Goal: Check status: Check status

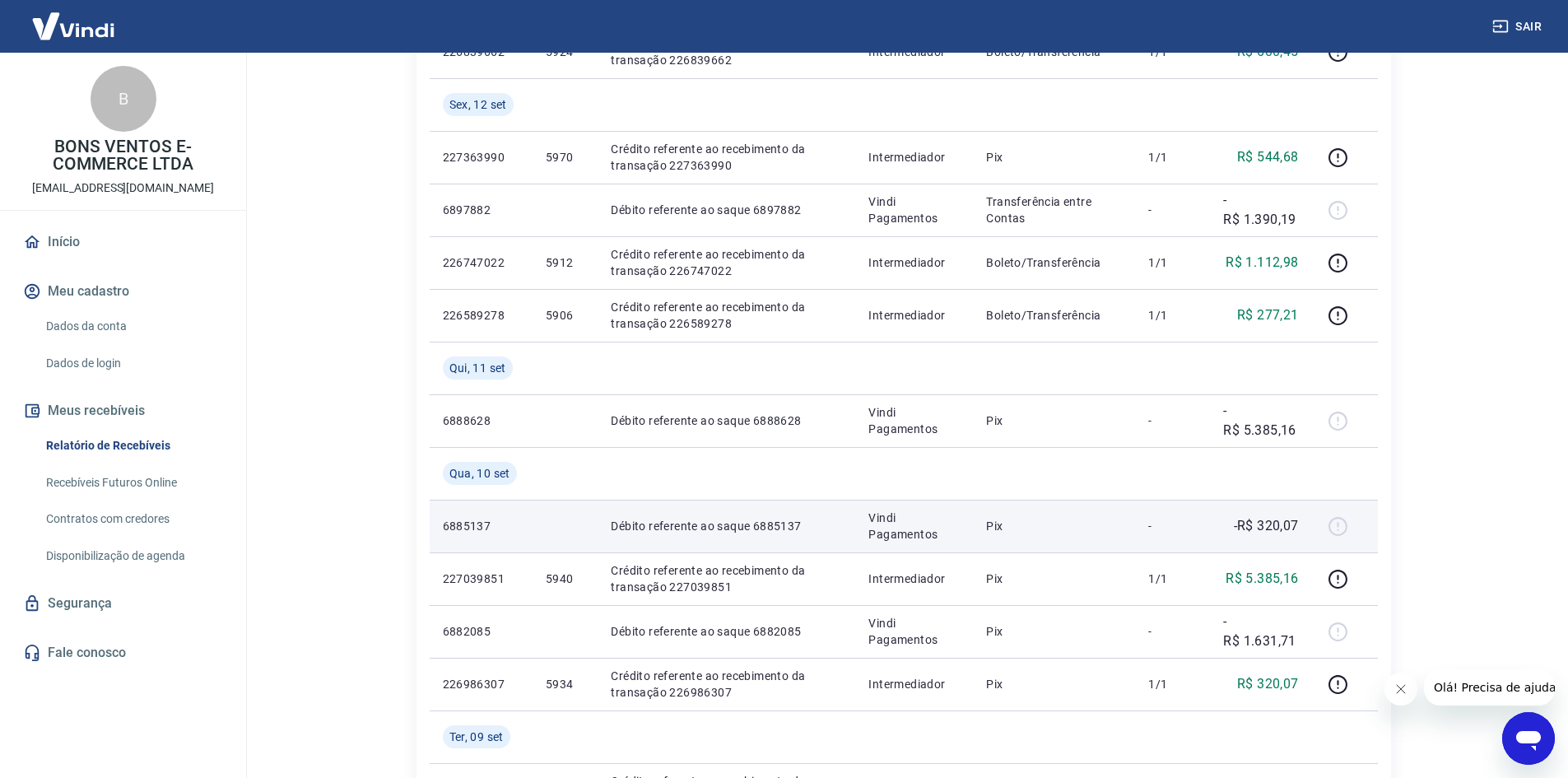
scroll to position [824, 0]
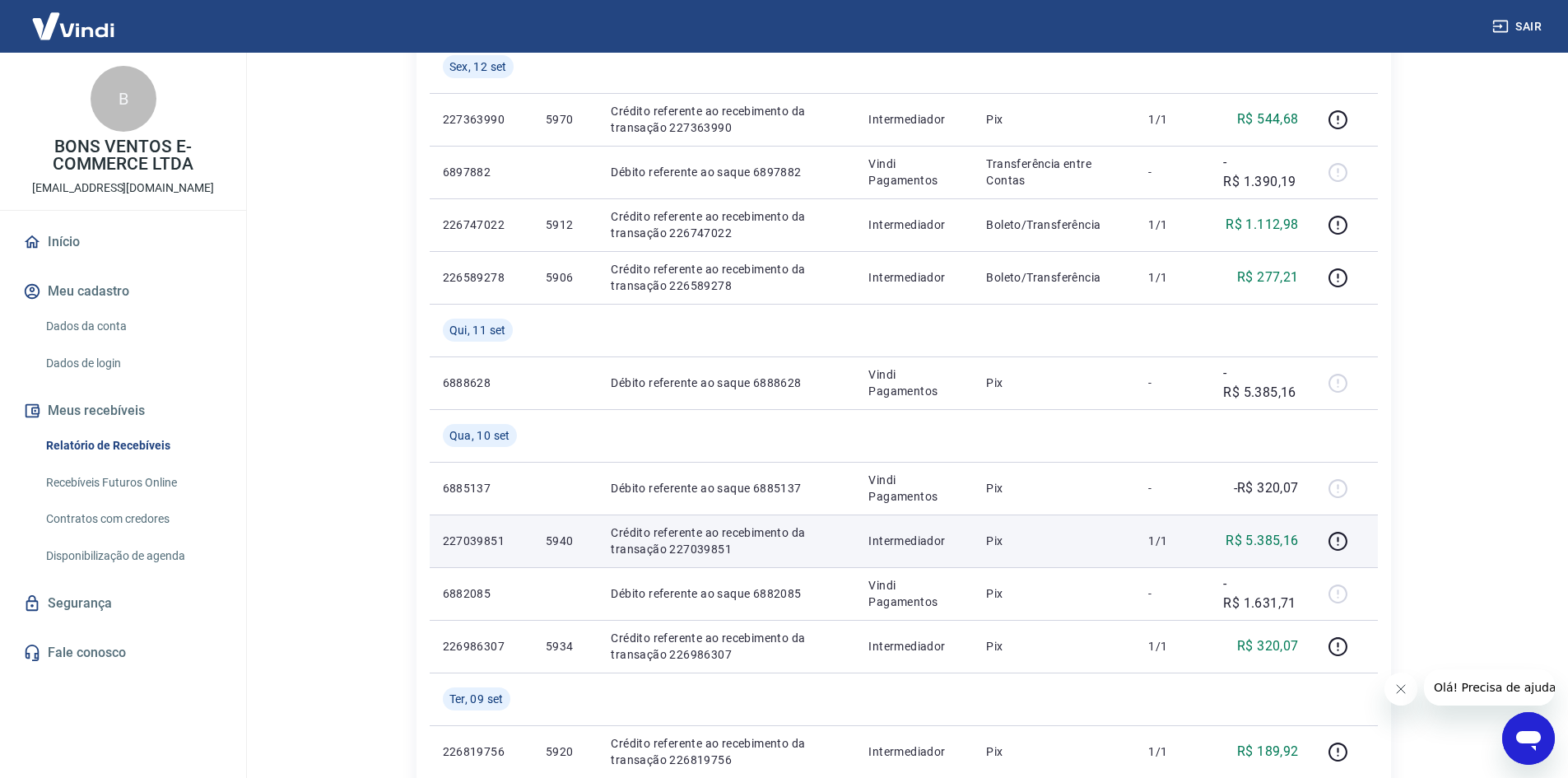
click at [548, 538] on p "5940" at bounding box center [565, 540] width 39 height 16
copy p "5940"
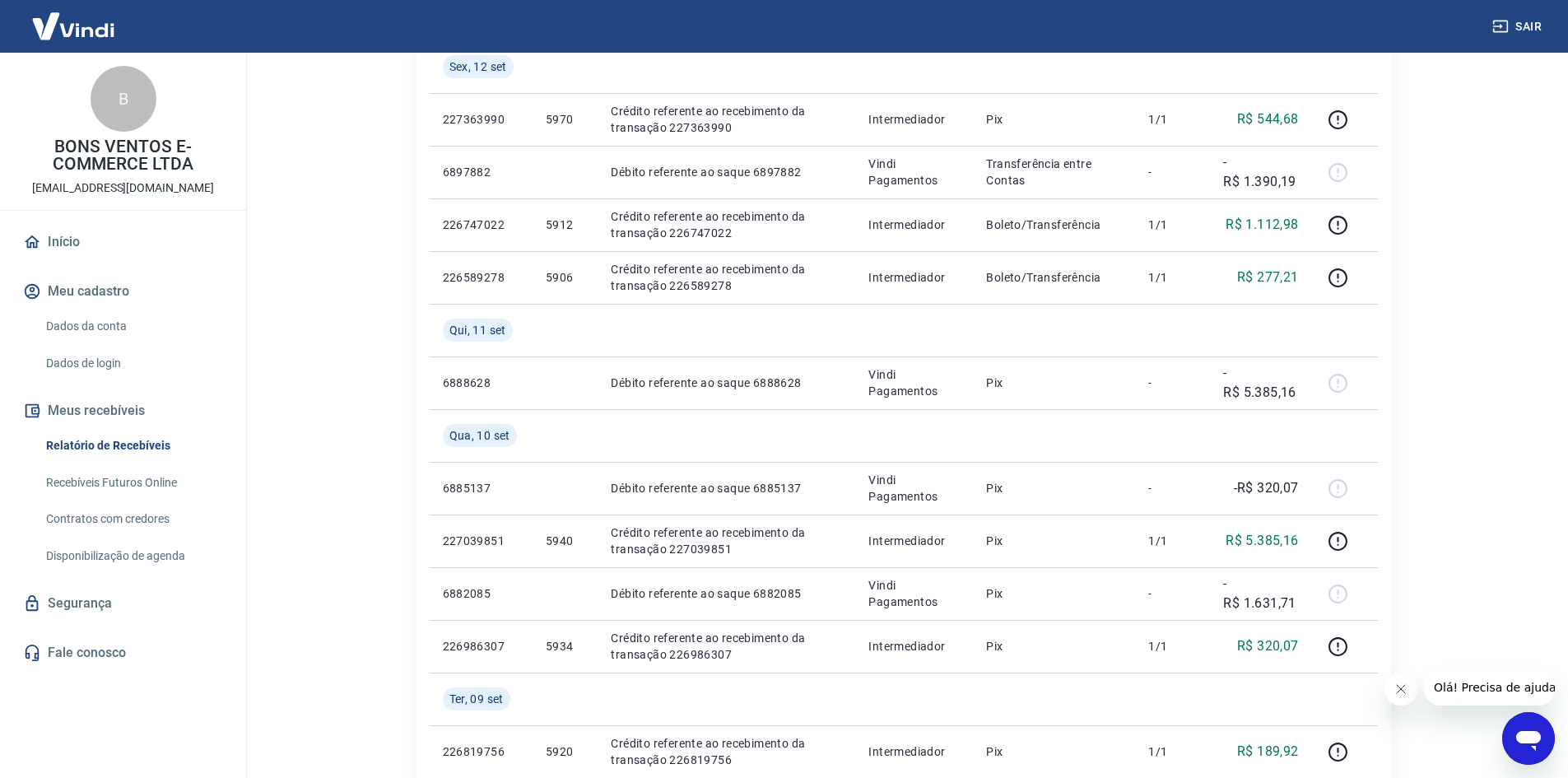
click at [147, 4] on div "Sair" at bounding box center [784, 26] width 1568 height 53
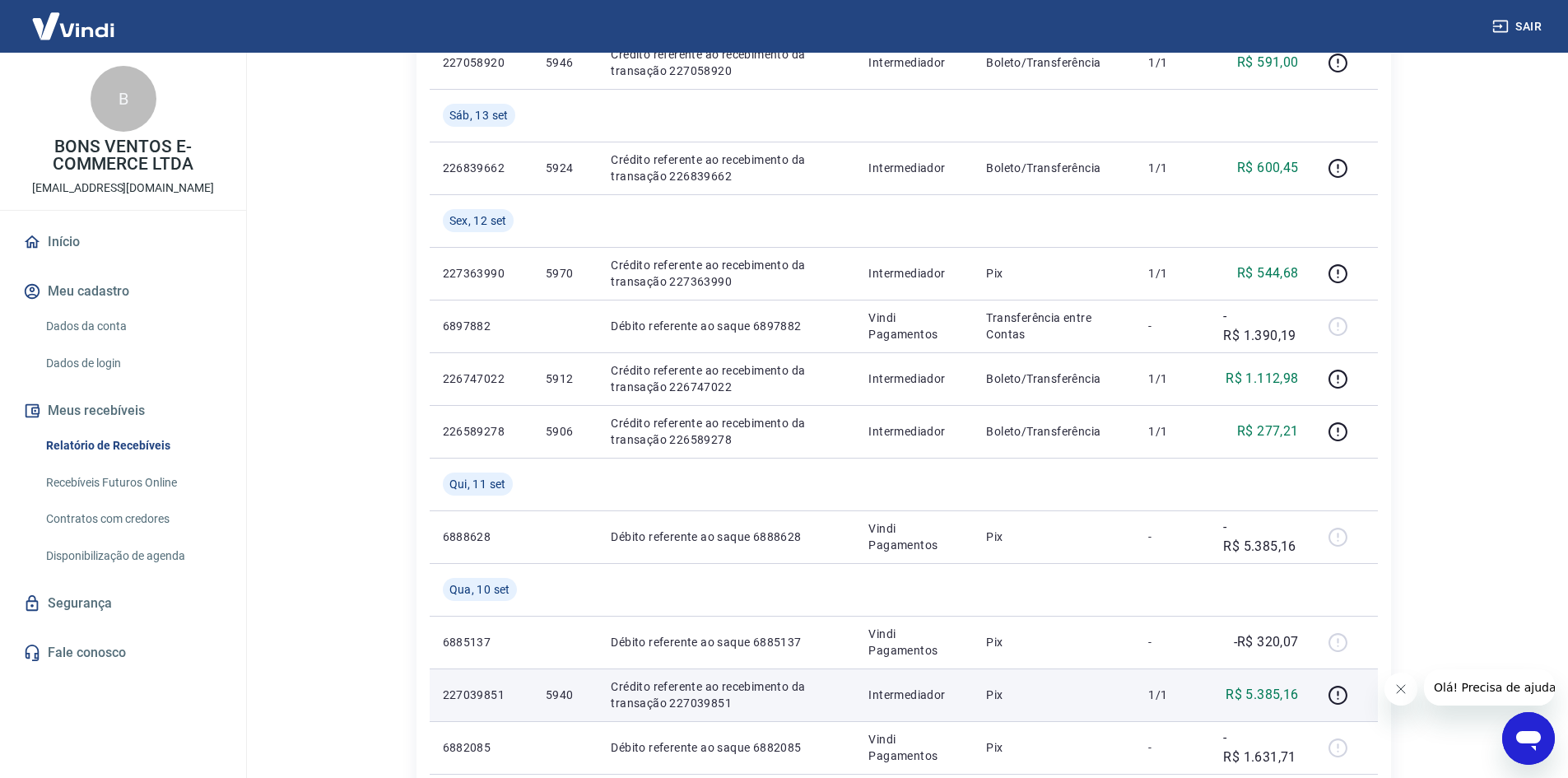
scroll to position [659, 0]
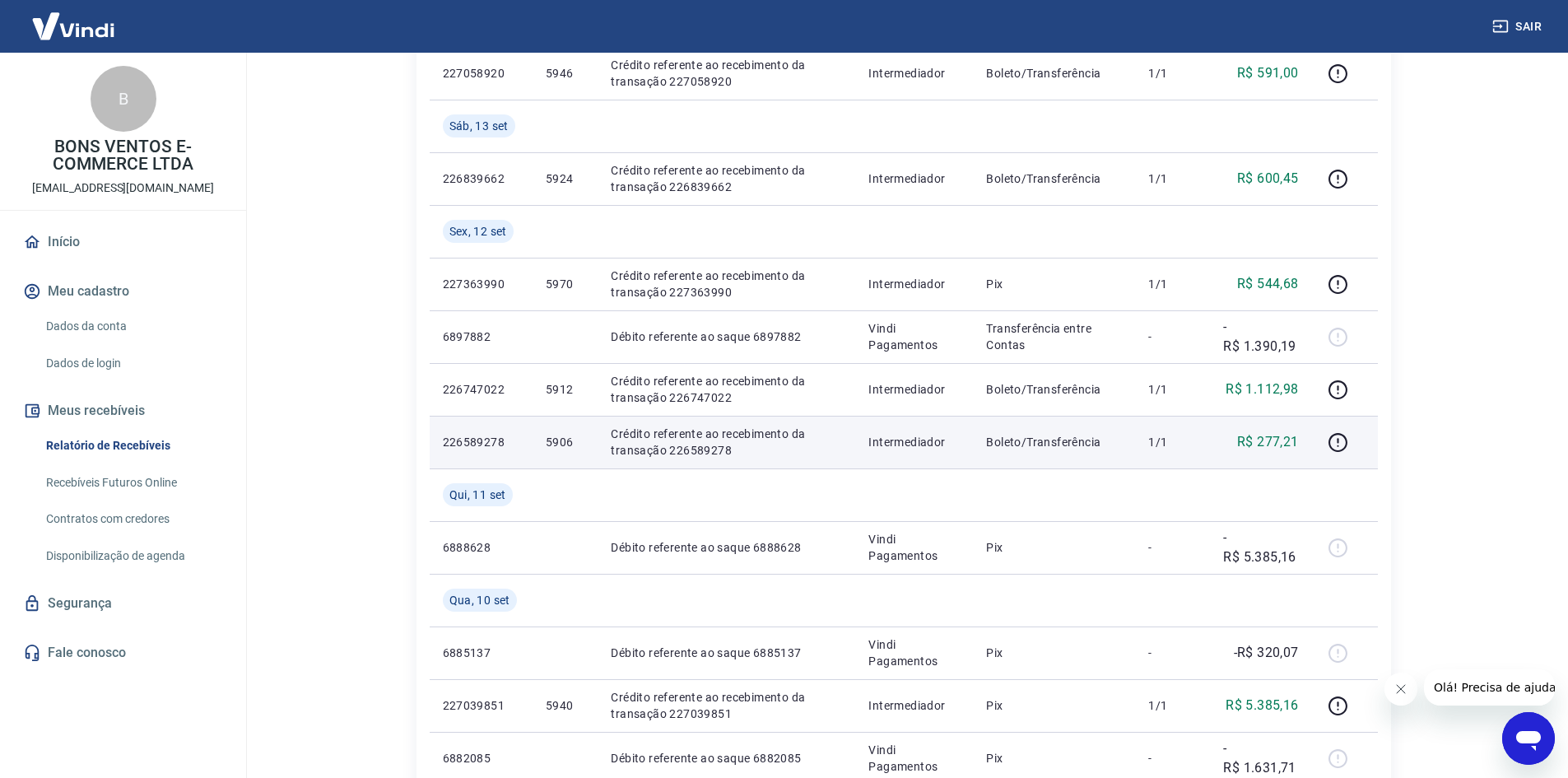
click at [573, 448] on p "5906" at bounding box center [565, 442] width 39 height 16
click at [573, 447] on p "5906" at bounding box center [565, 442] width 39 height 16
click at [567, 445] on p "5906" at bounding box center [565, 442] width 39 height 16
copy p "5906"
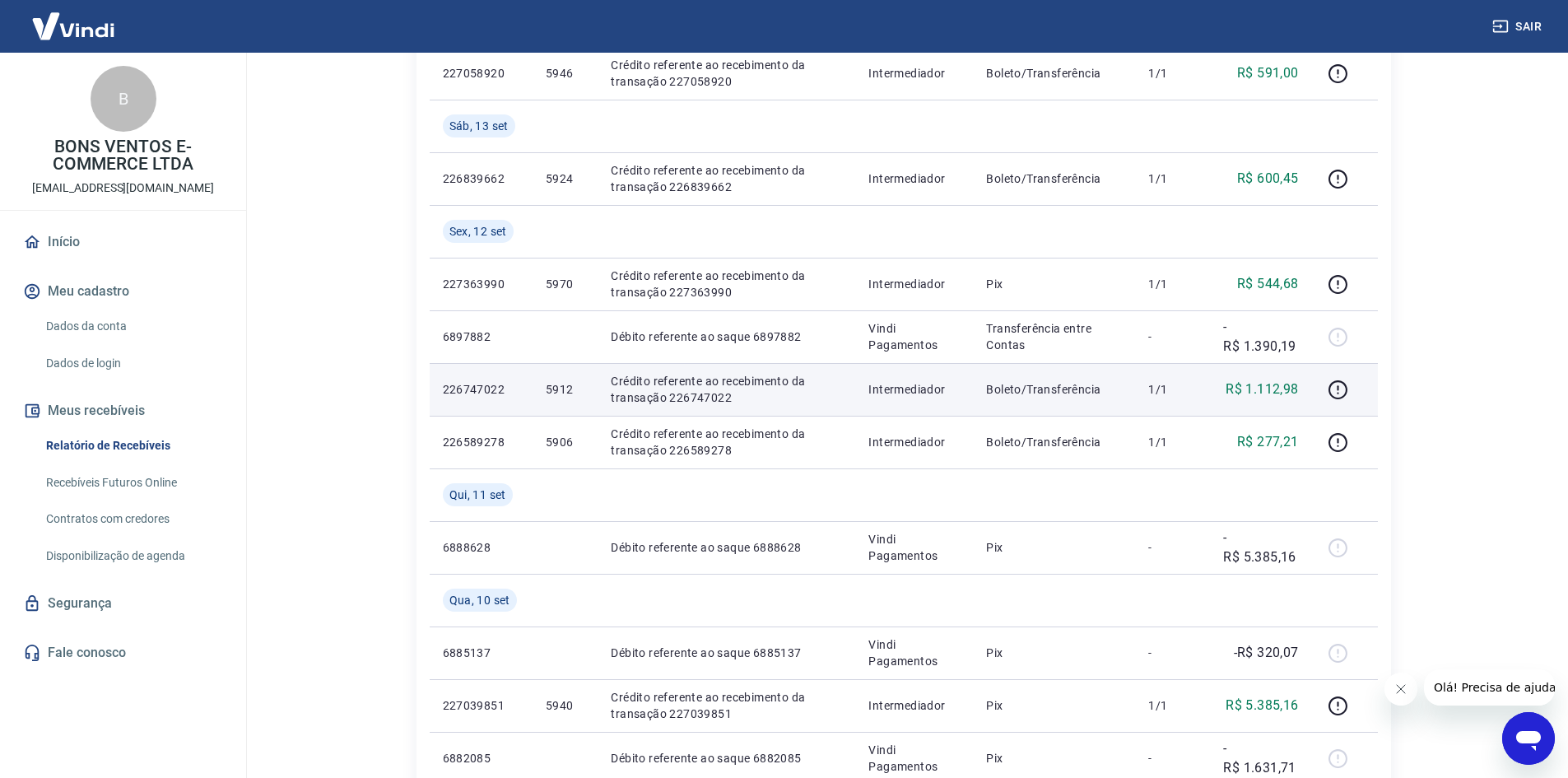
click at [565, 386] on p "5912" at bounding box center [565, 389] width 39 height 16
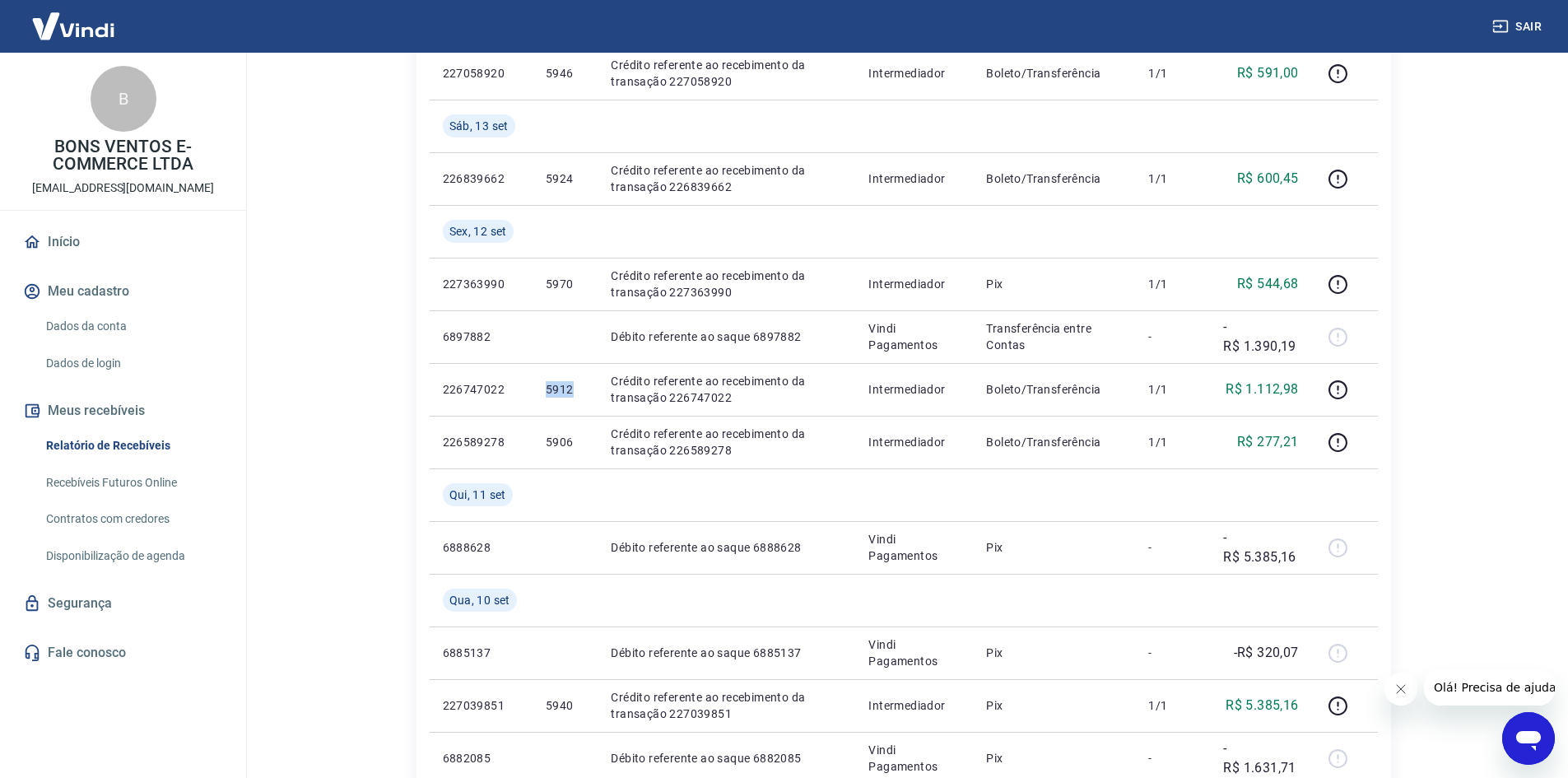
copy p "5912"
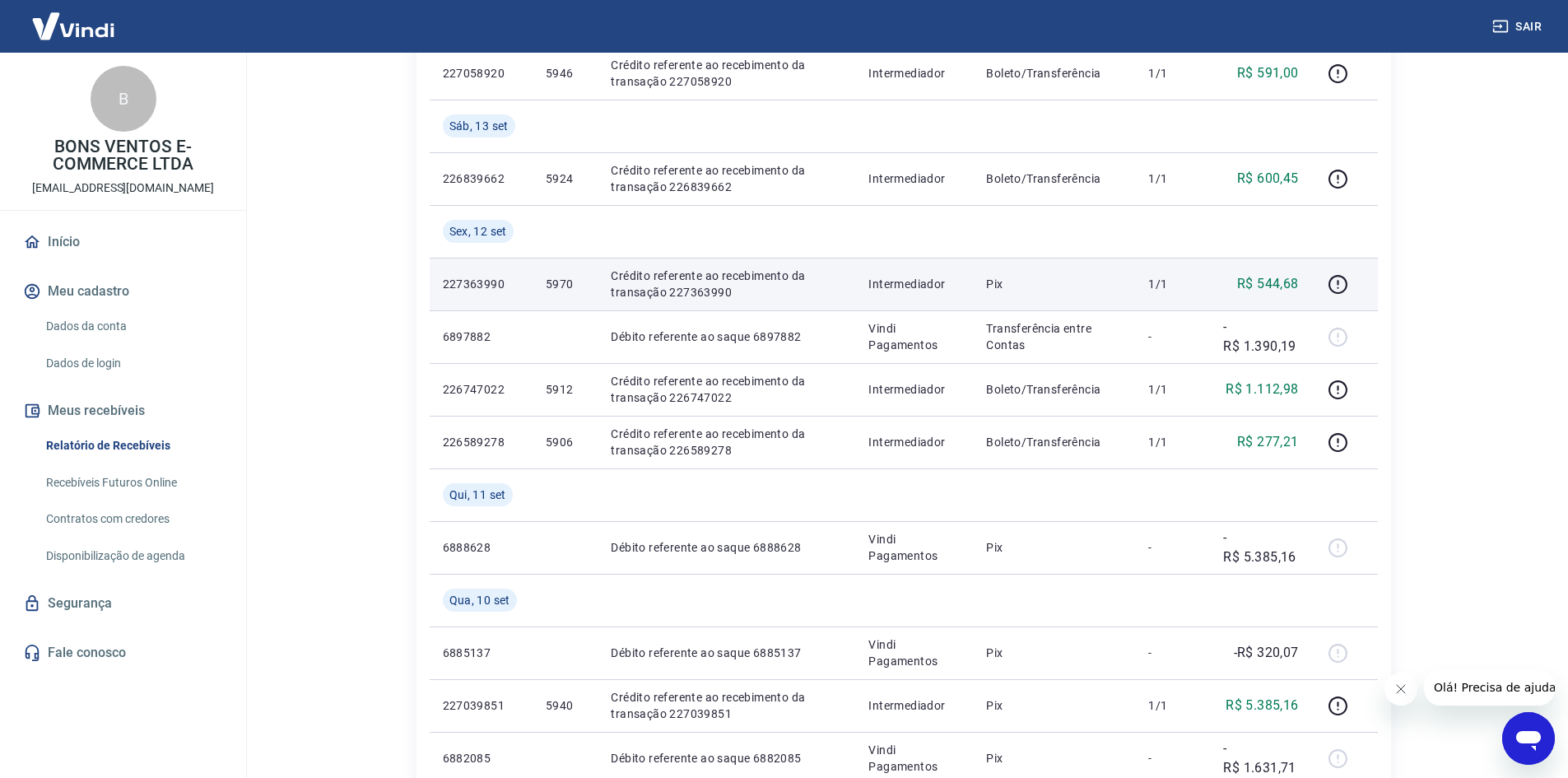
click at [561, 281] on p "5970" at bounding box center [565, 283] width 39 height 16
copy p "5970"
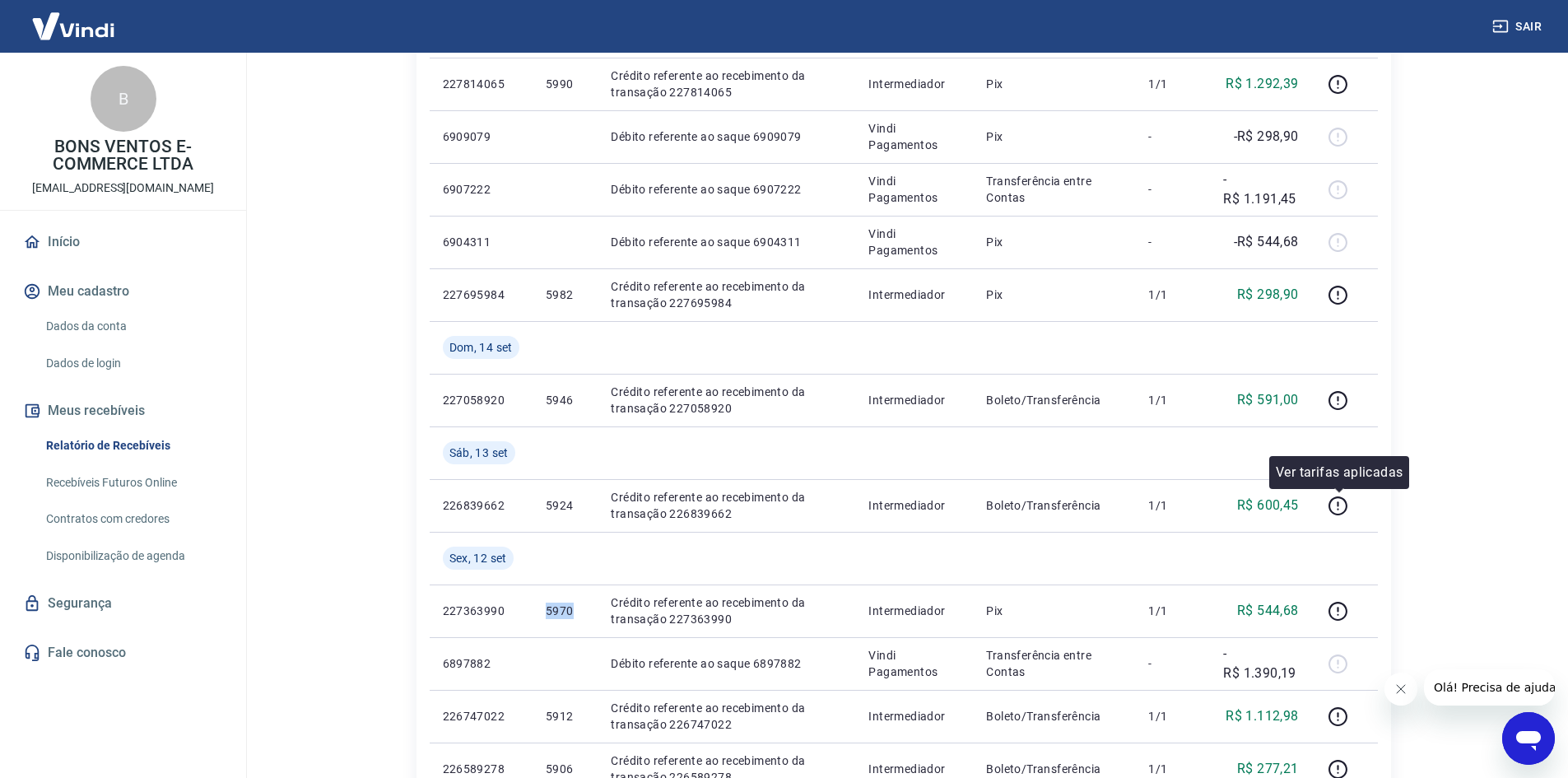
scroll to position [329, 0]
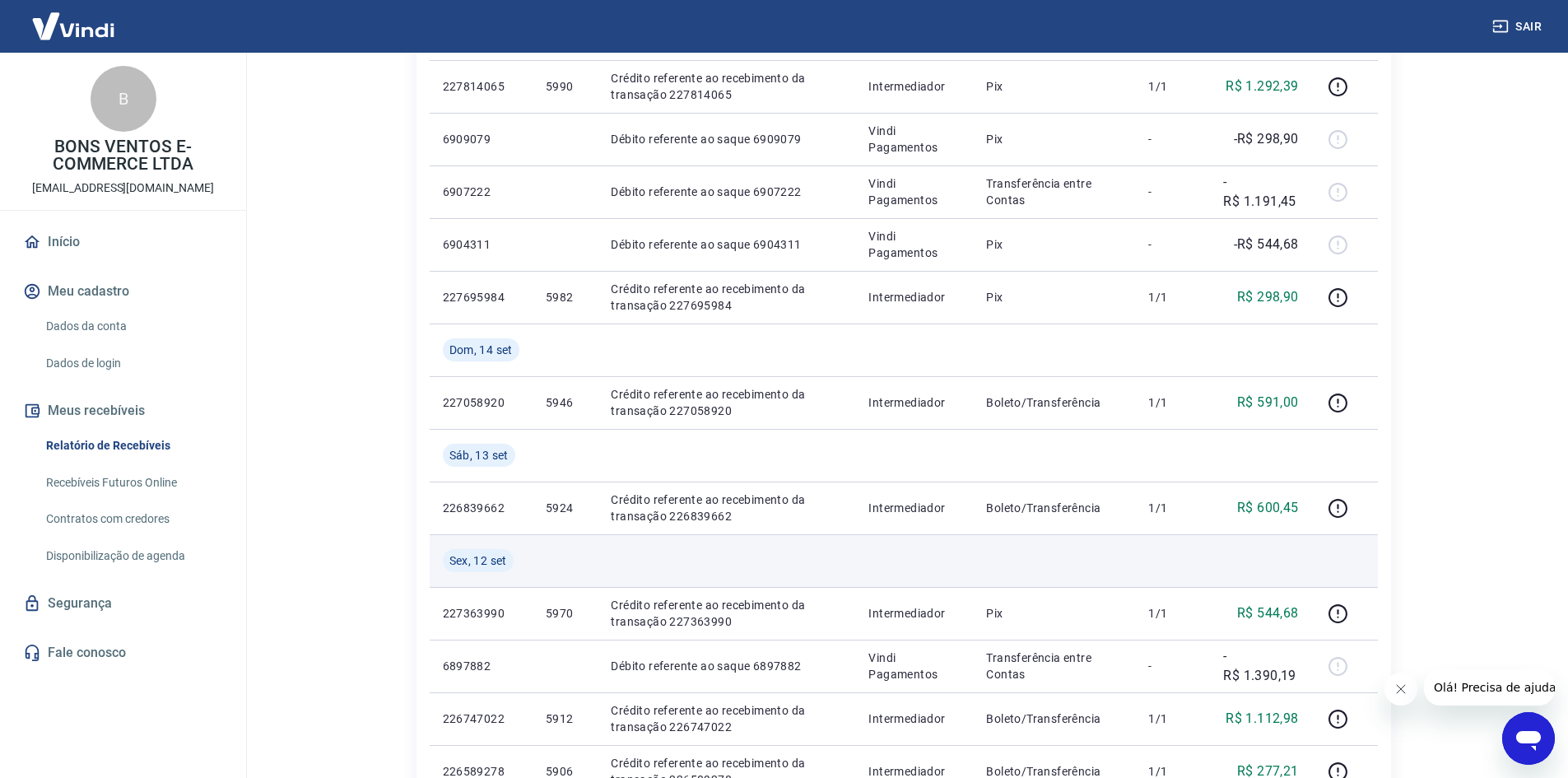
click at [1241, 567] on td at bounding box center [1261, 560] width 102 height 53
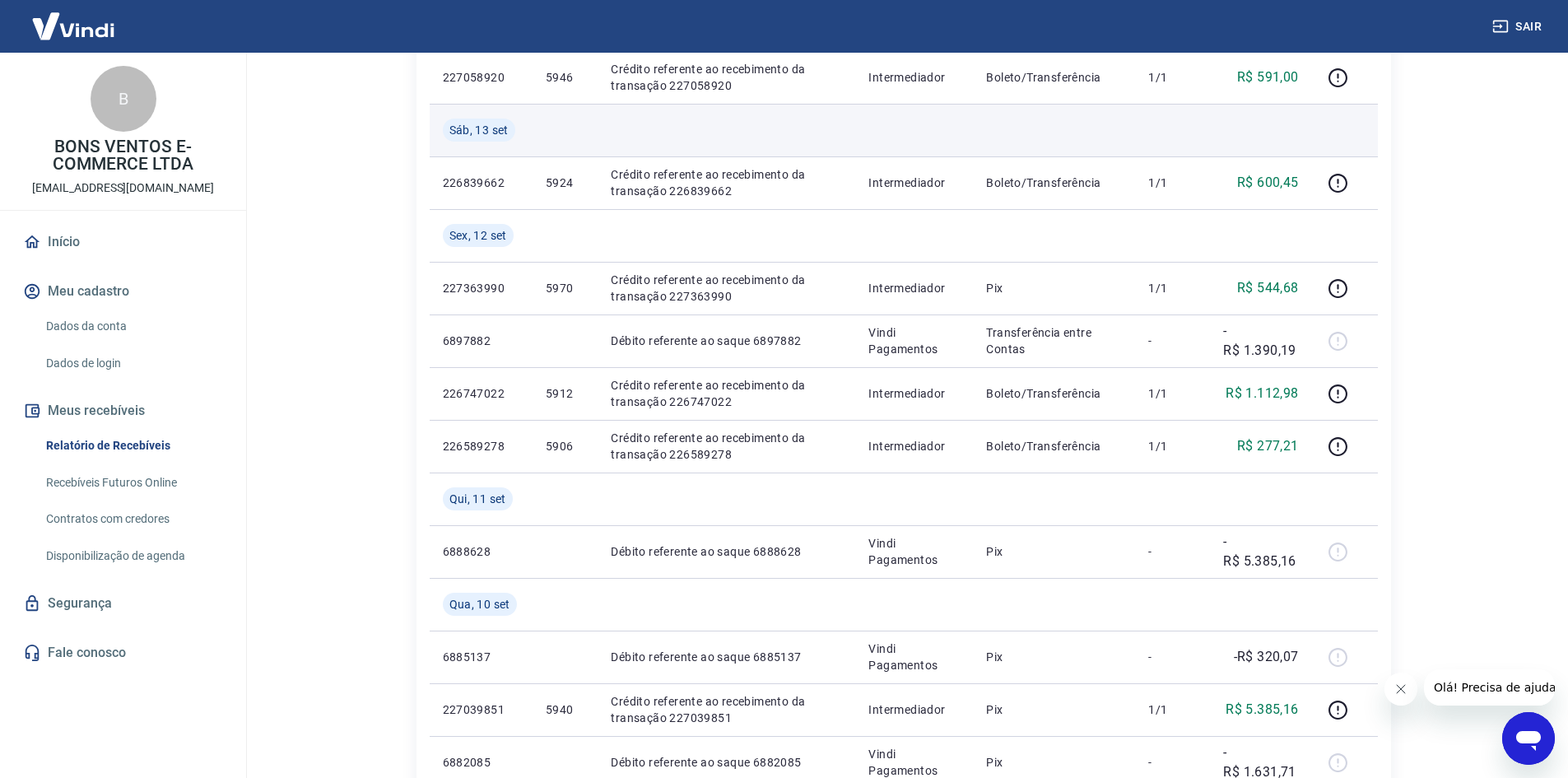
scroll to position [659, 0]
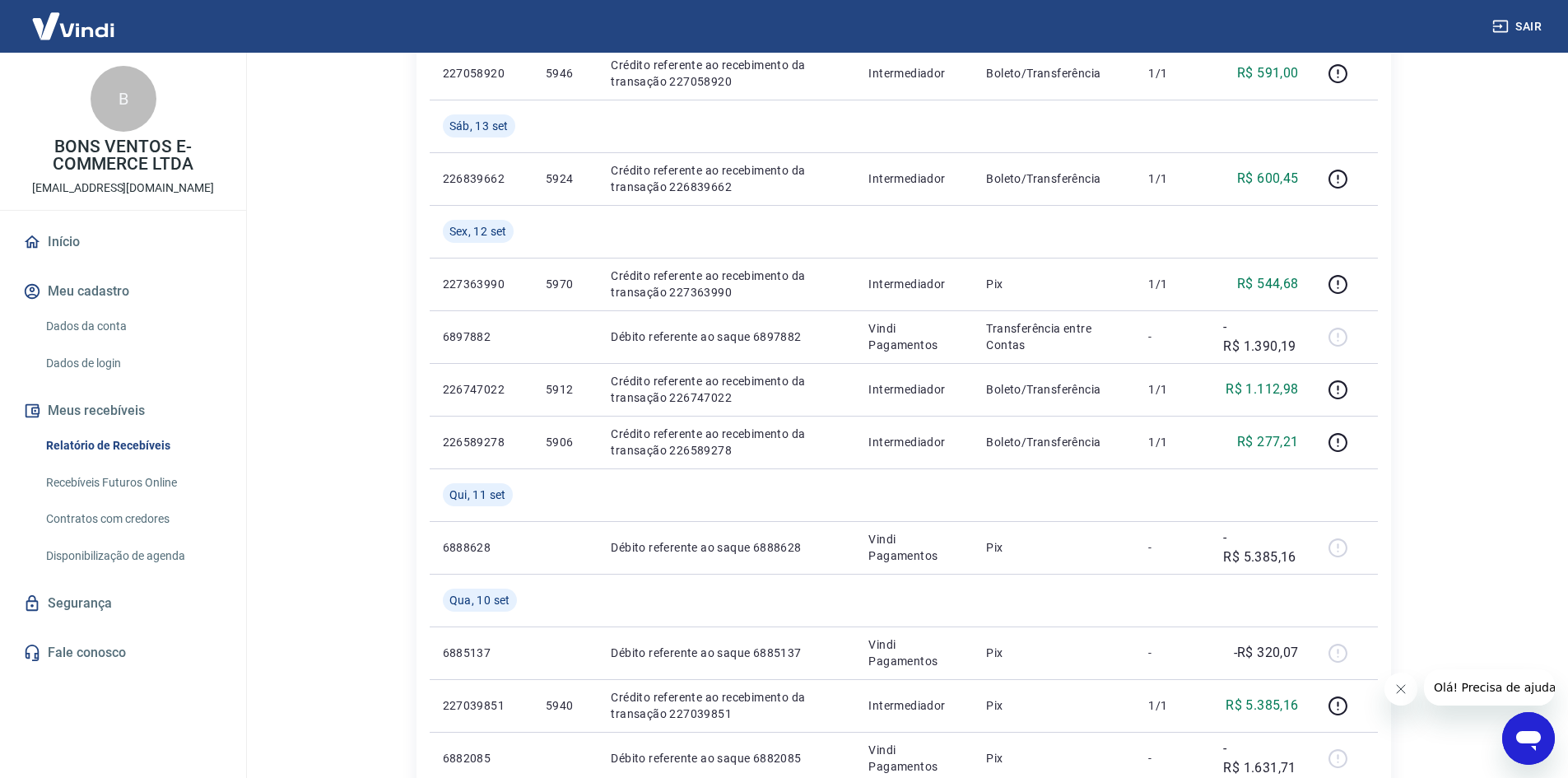
drag, startPoint x: 1451, startPoint y: 420, endPoint x: 1416, endPoint y: 429, distance: 36.1
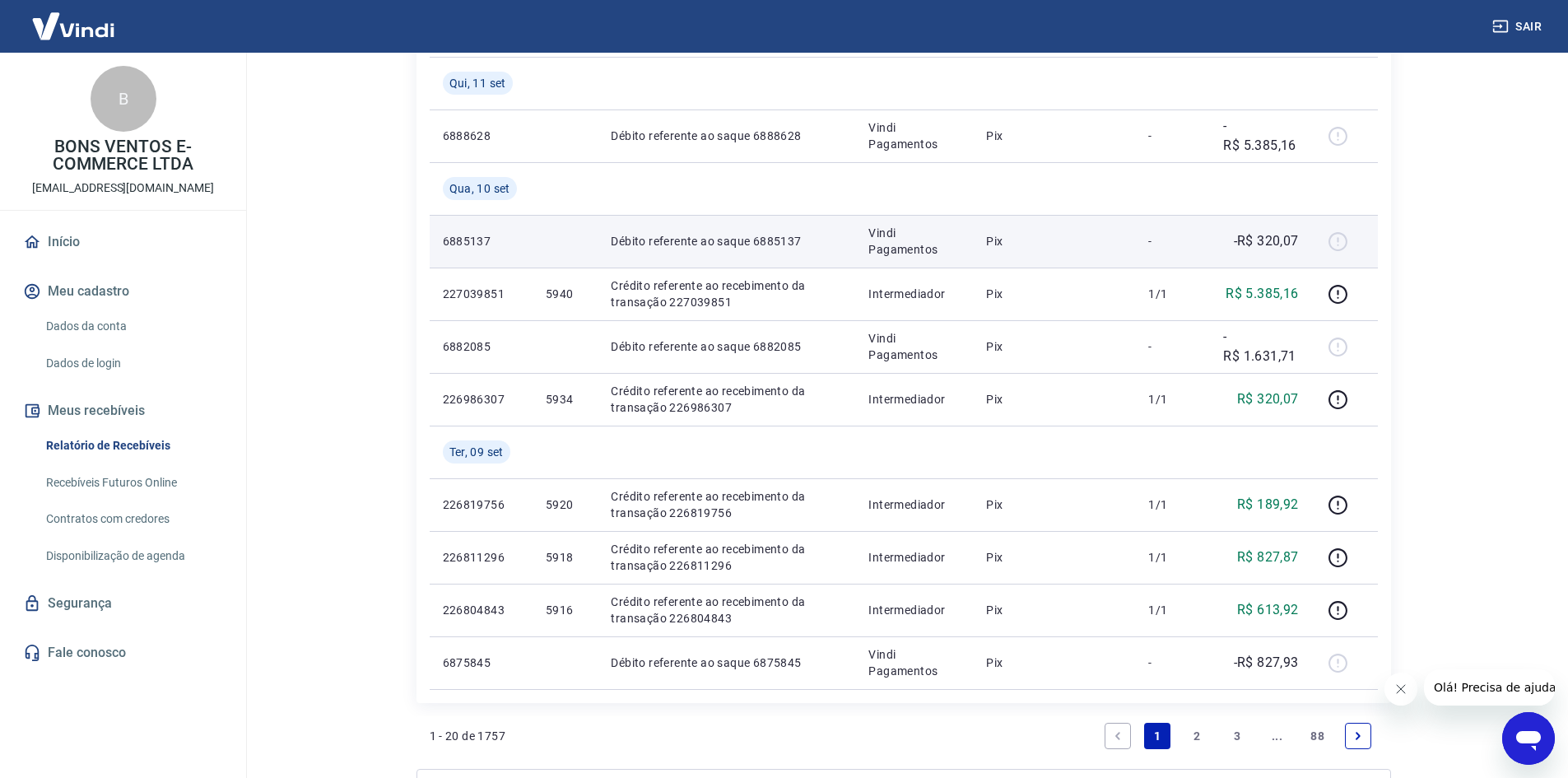
scroll to position [1153, 0]
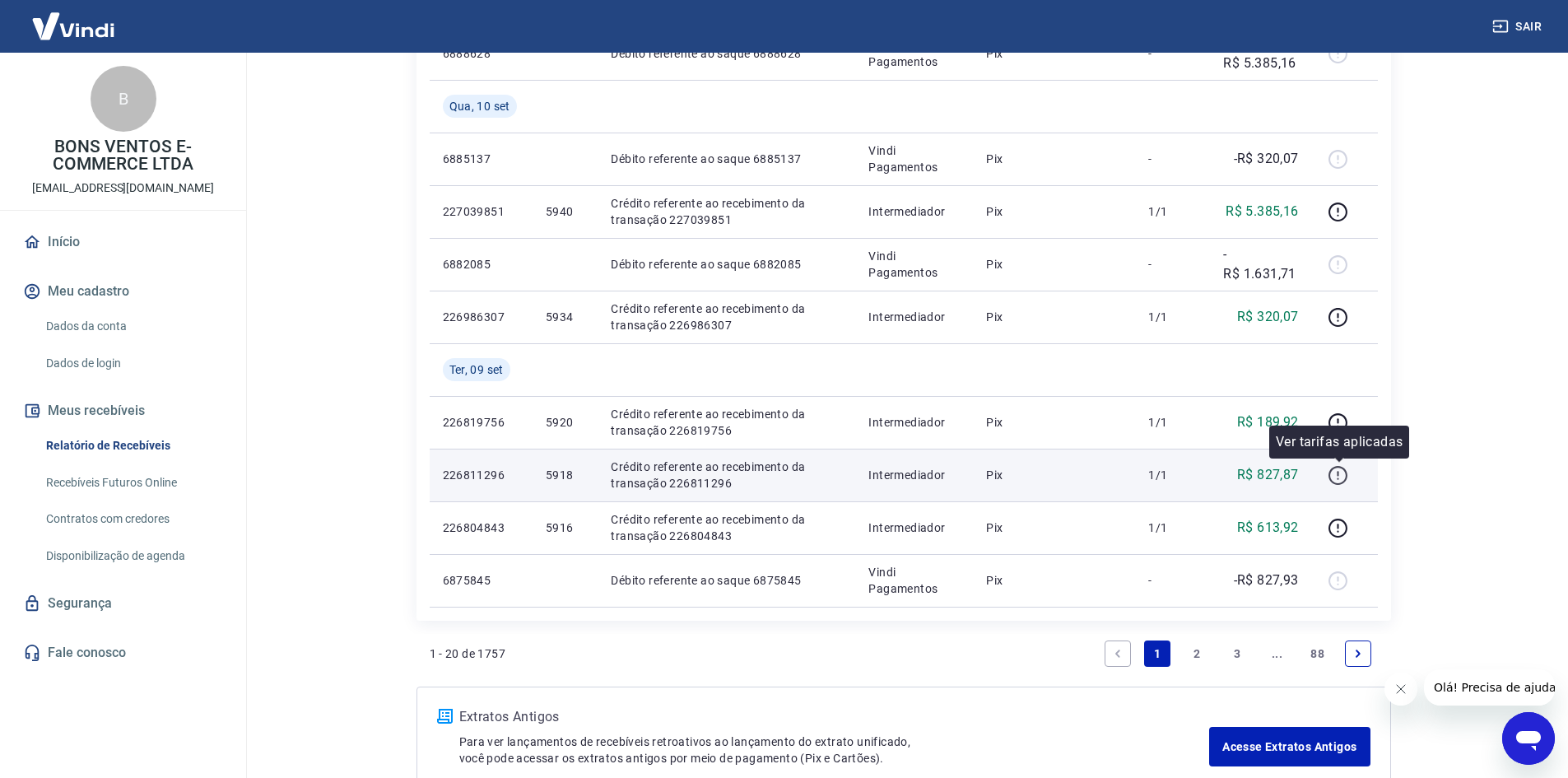
click at [1335, 472] on icon "button" at bounding box center [1338, 476] width 21 height 21
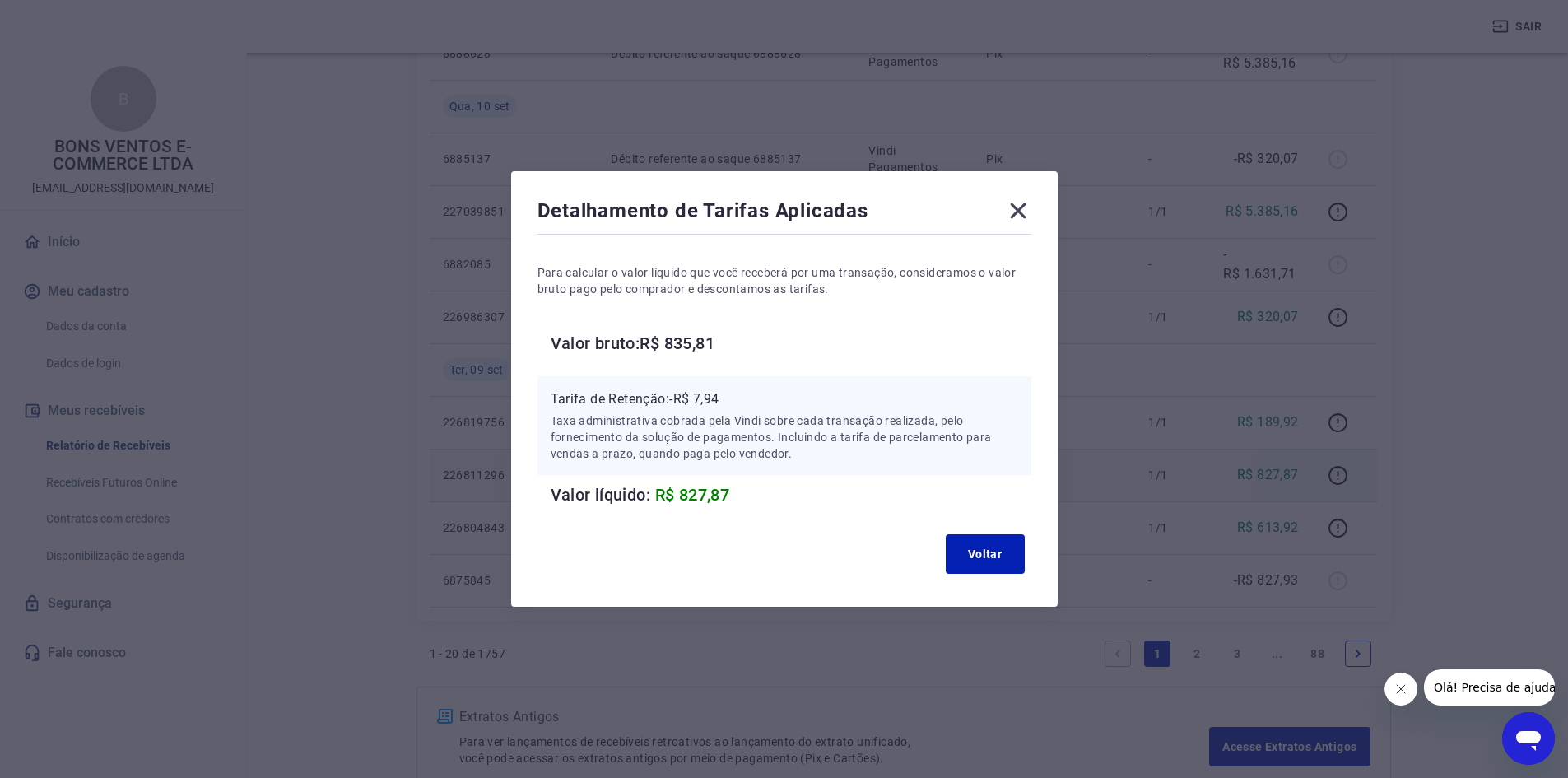
click at [1027, 202] on icon at bounding box center [1018, 210] width 27 height 27
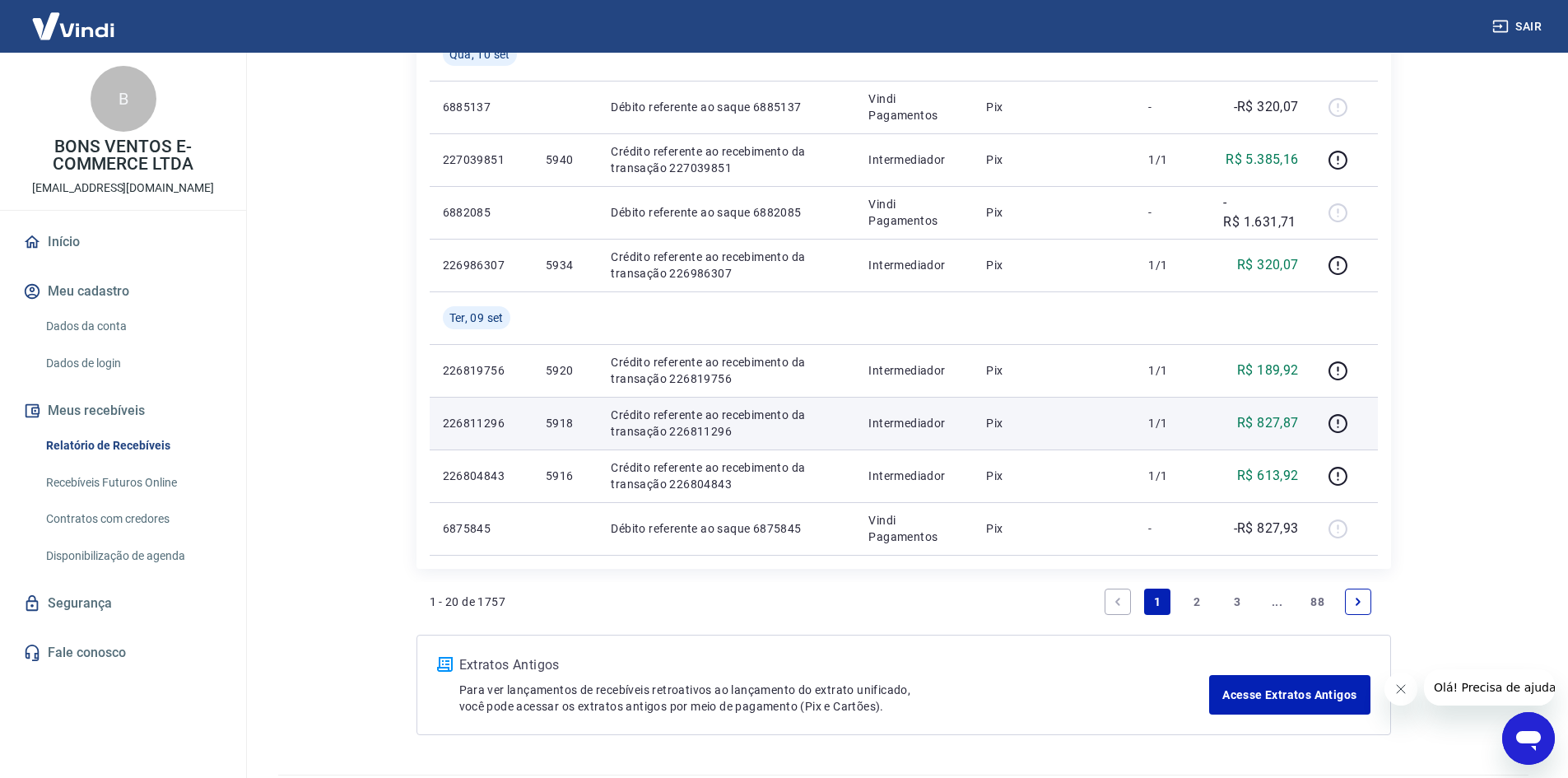
scroll to position [1253, 0]
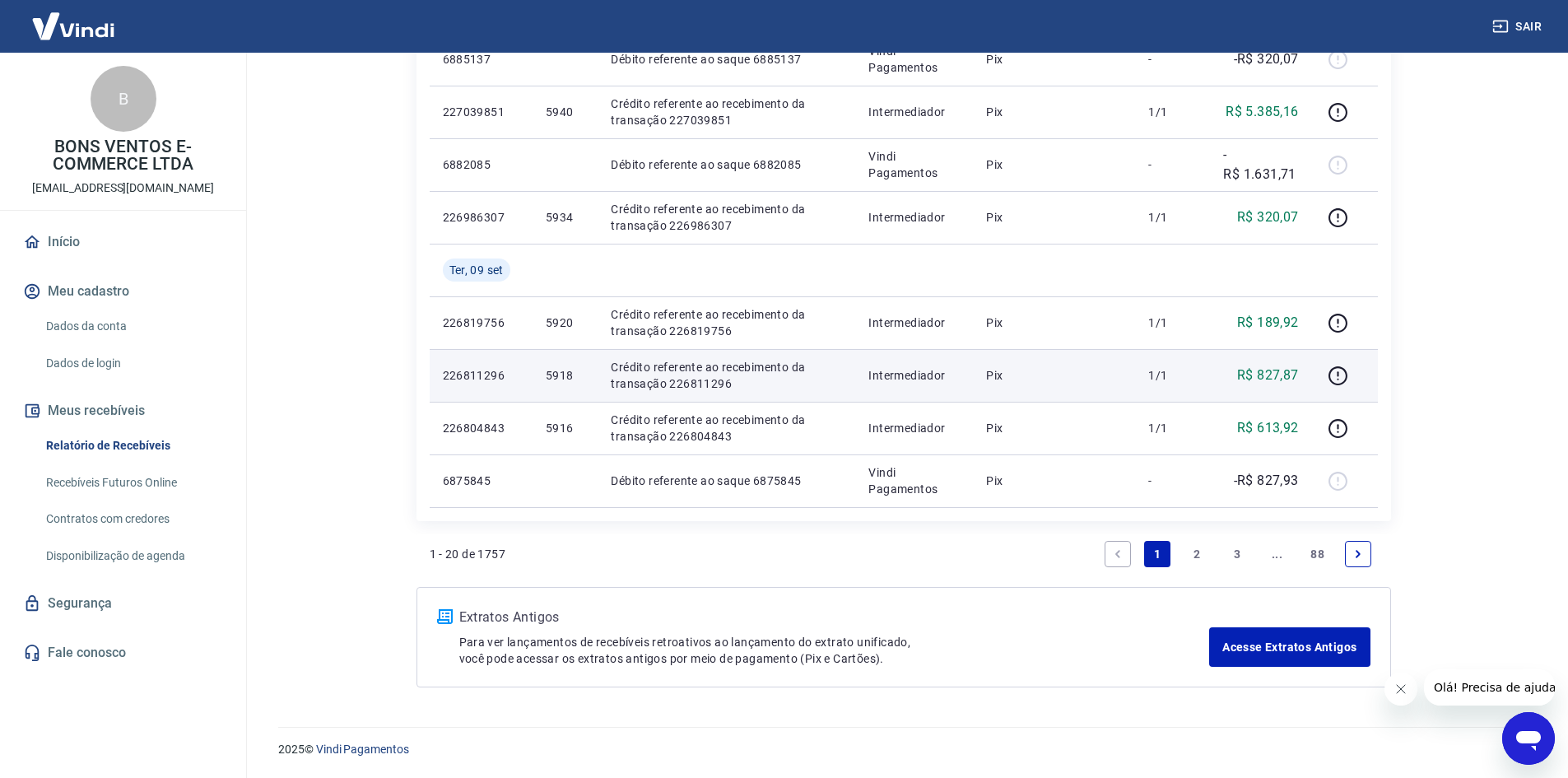
click at [1178, 548] on li "2" at bounding box center [1198, 554] width 40 height 40
click at [1181, 548] on li "2" at bounding box center [1198, 554] width 40 height 40
click at [1184, 553] on li "2" at bounding box center [1198, 554] width 40 height 40
click at [1192, 559] on link "2" at bounding box center [1197, 554] width 27 height 27
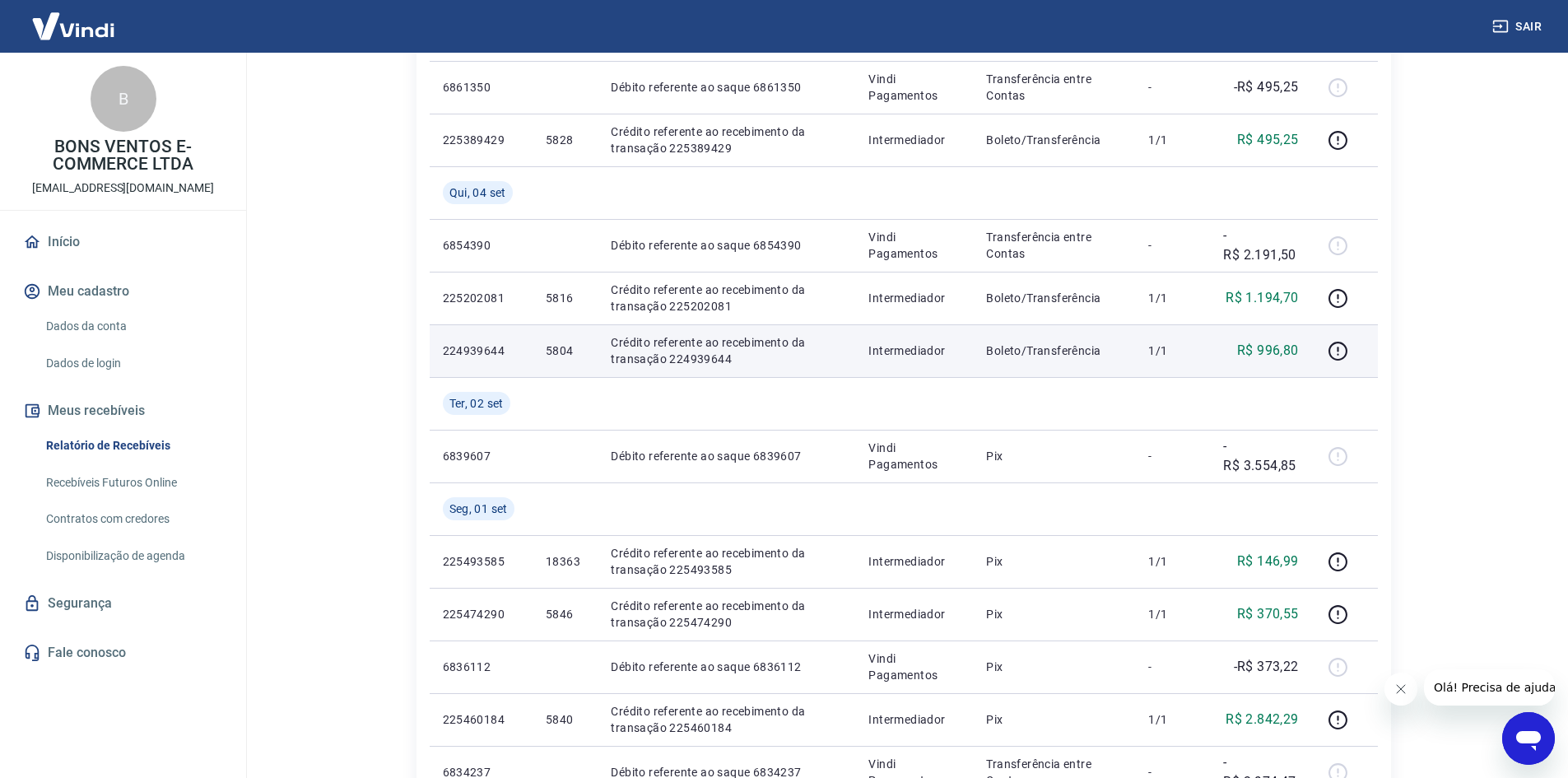
scroll to position [1253, 0]
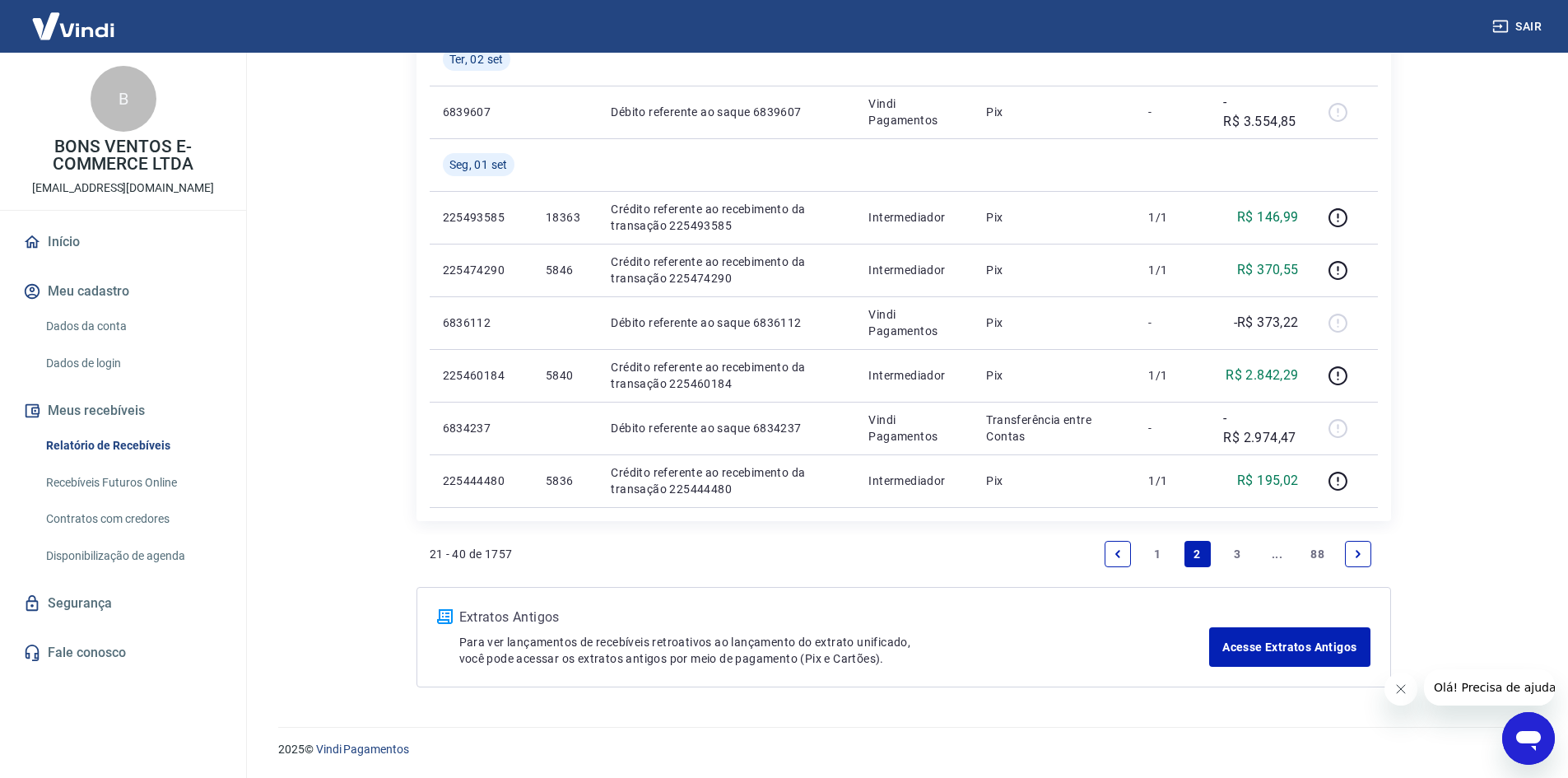
click at [1157, 554] on link "1" at bounding box center [1156, 554] width 27 height 27
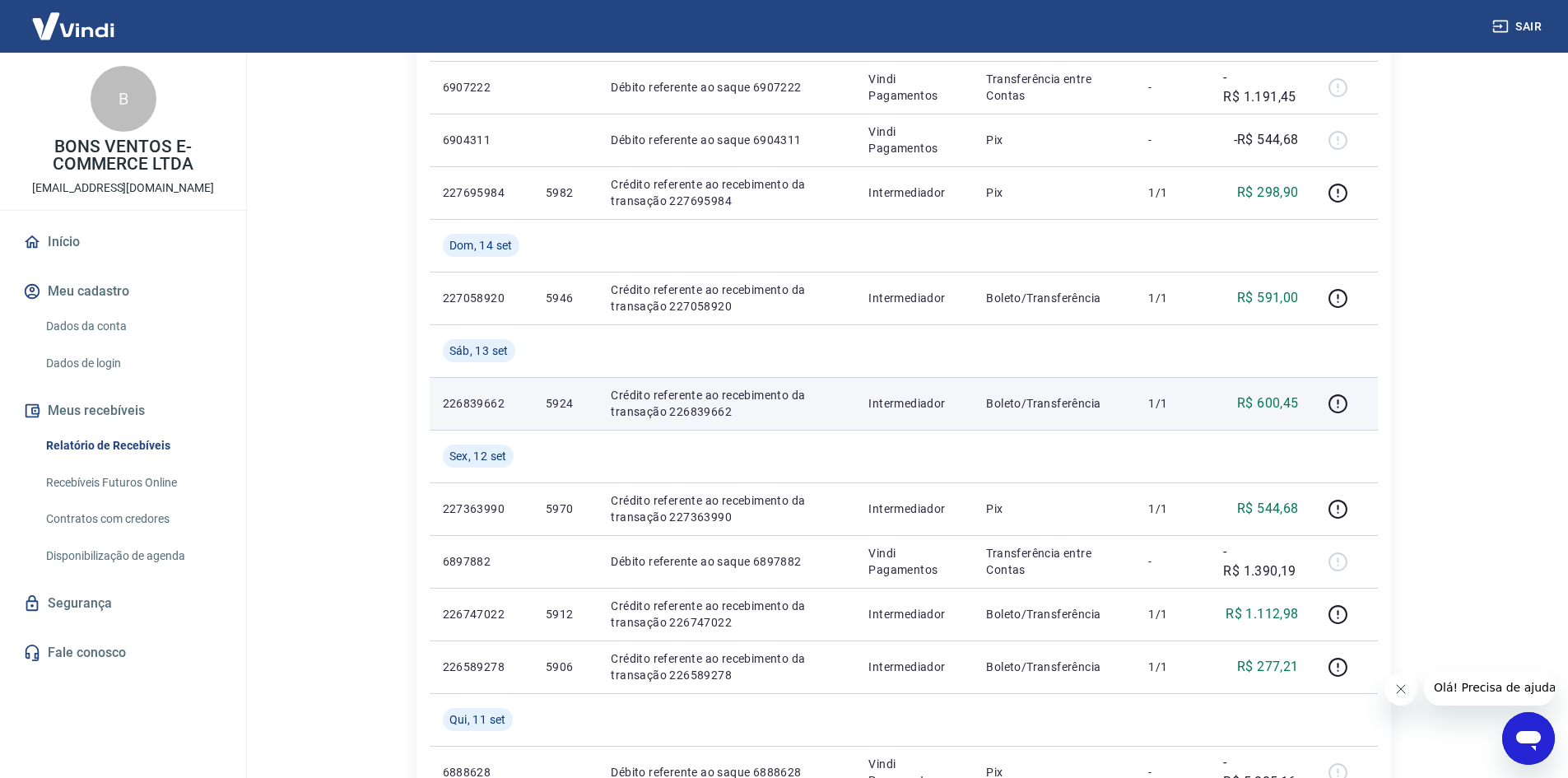
scroll to position [346, 0]
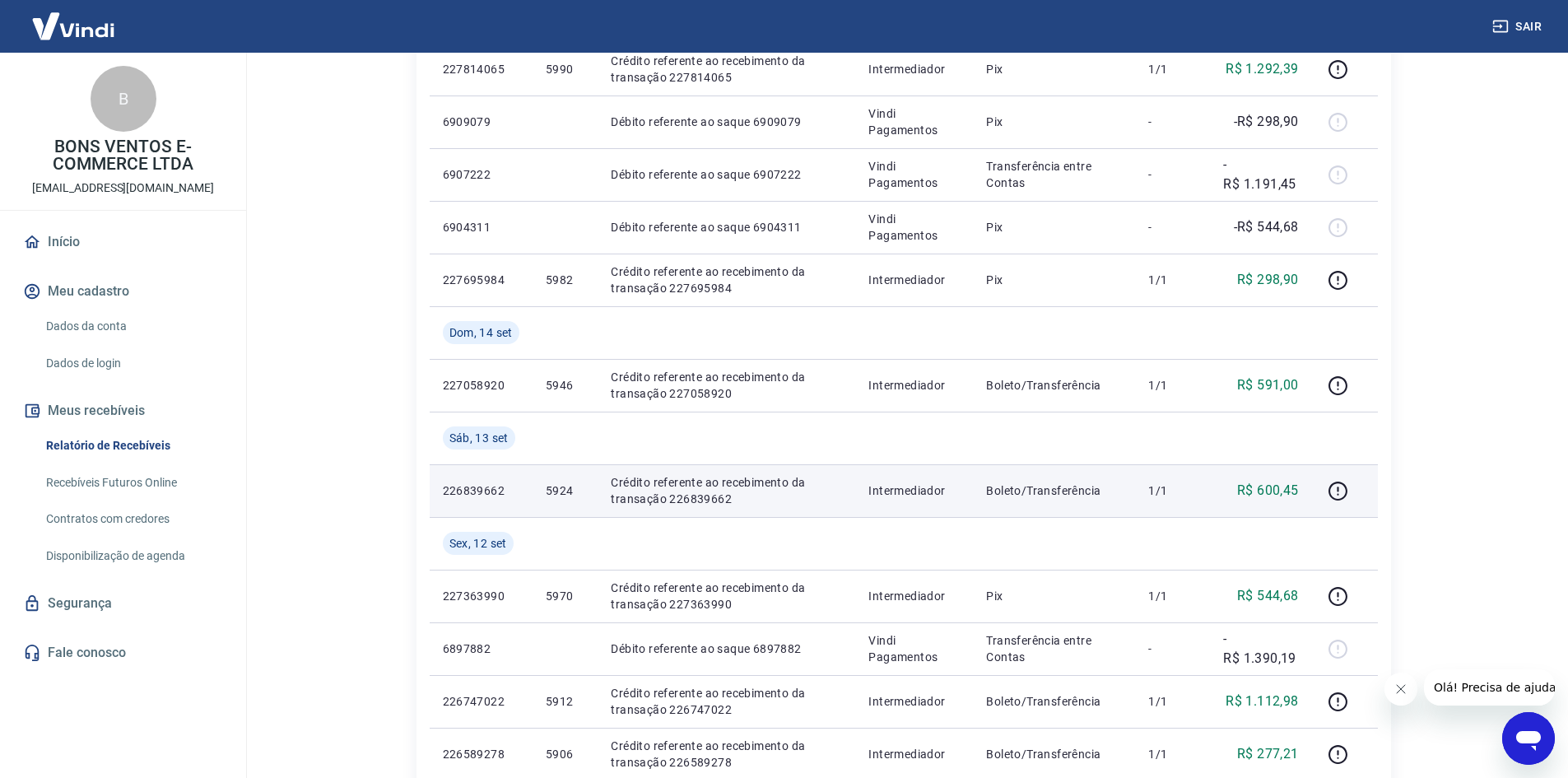
click at [567, 482] on td "5924" at bounding box center [565, 490] width 65 height 53
click at [564, 482] on td "5924" at bounding box center [565, 490] width 65 height 53
click at [555, 487] on p "5924" at bounding box center [565, 490] width 39 height 16
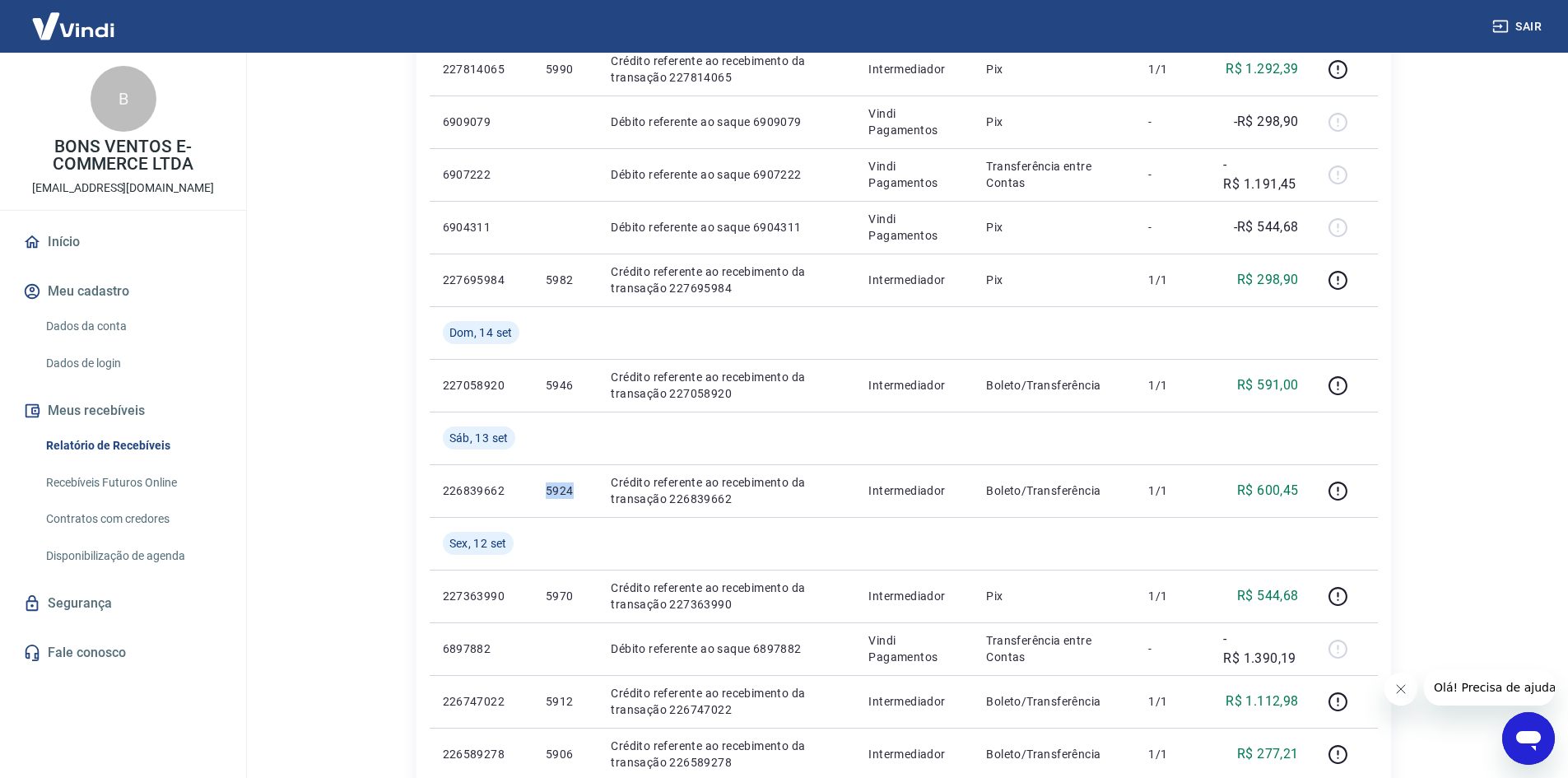
copy p "5924"
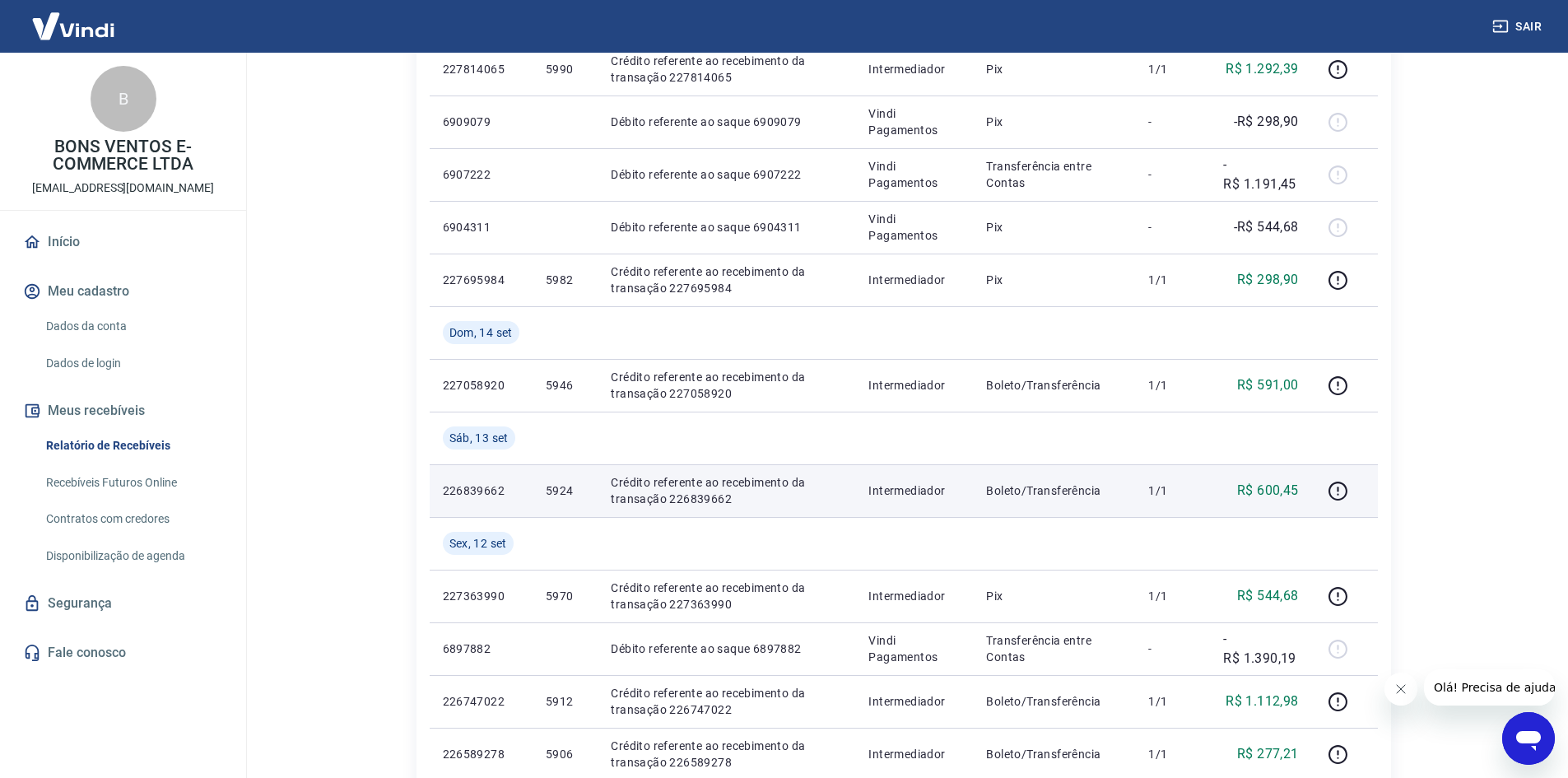
click at [1261, 488] on p "R$ 600,45" at bounding box center [1267, 490] width 62 height 20
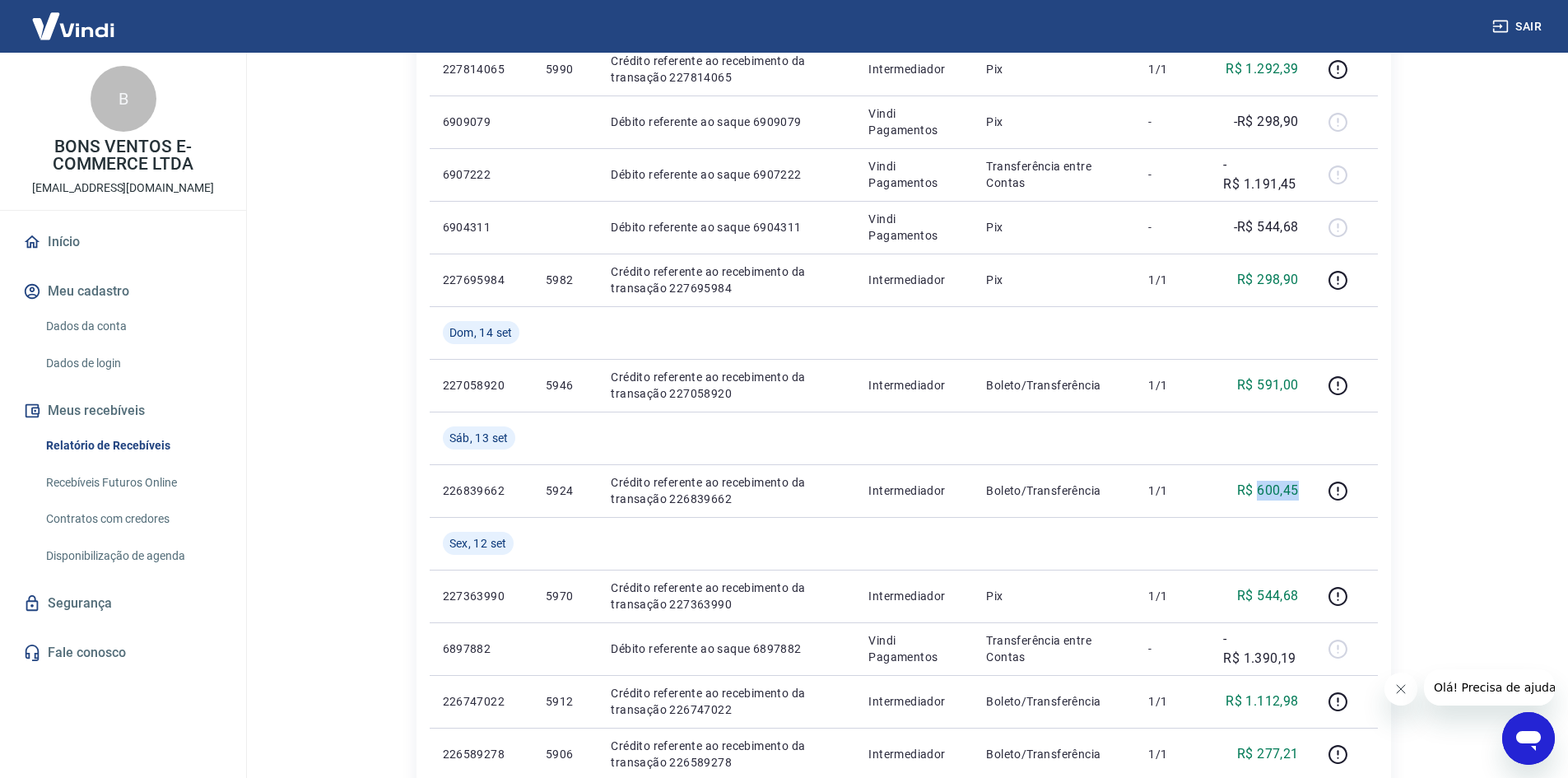
copy p "600,45"
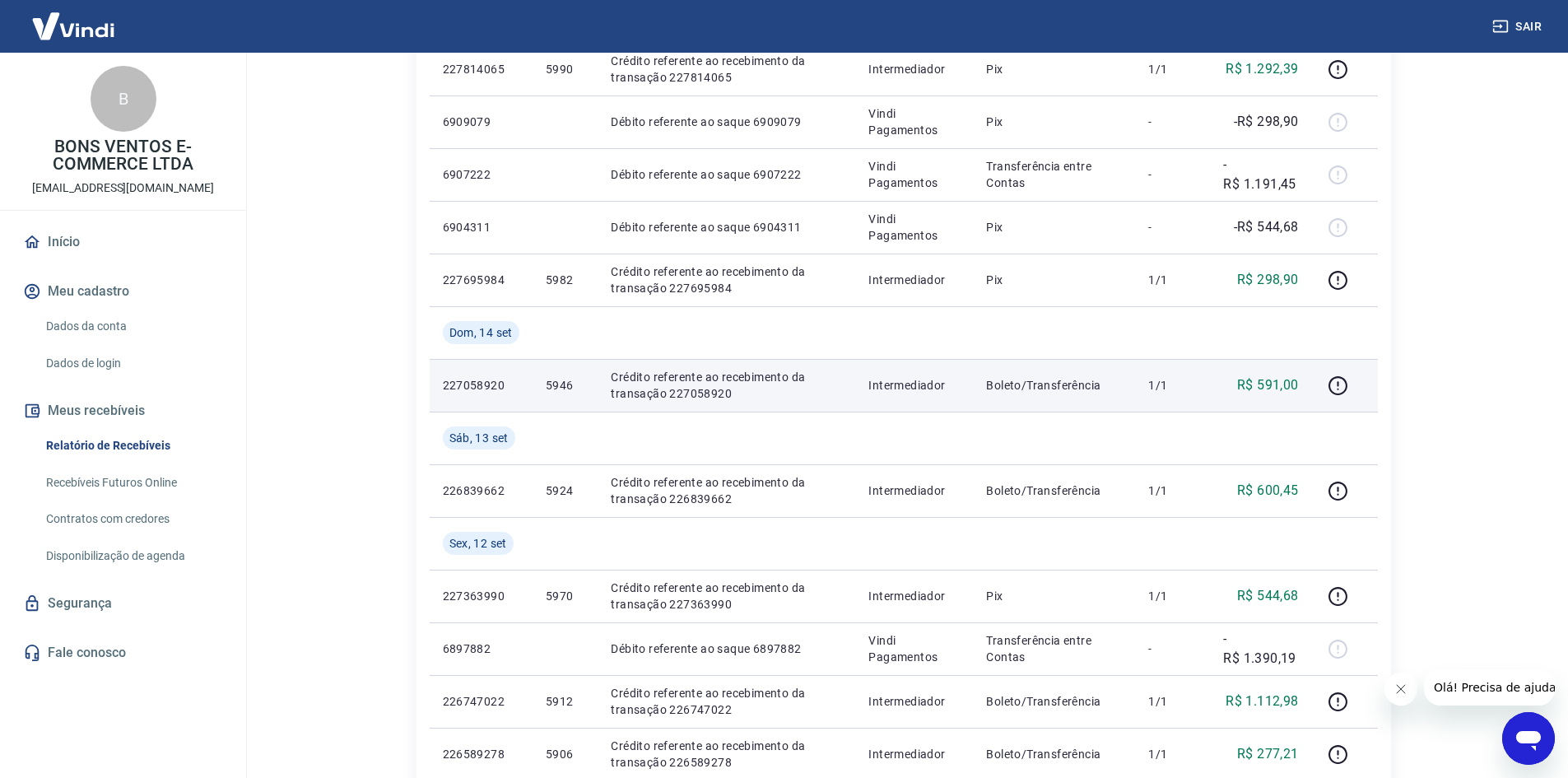
click at [1266, 383] on p "R$ 591,00" at bounding box center [1267, 385] width 62 height 20
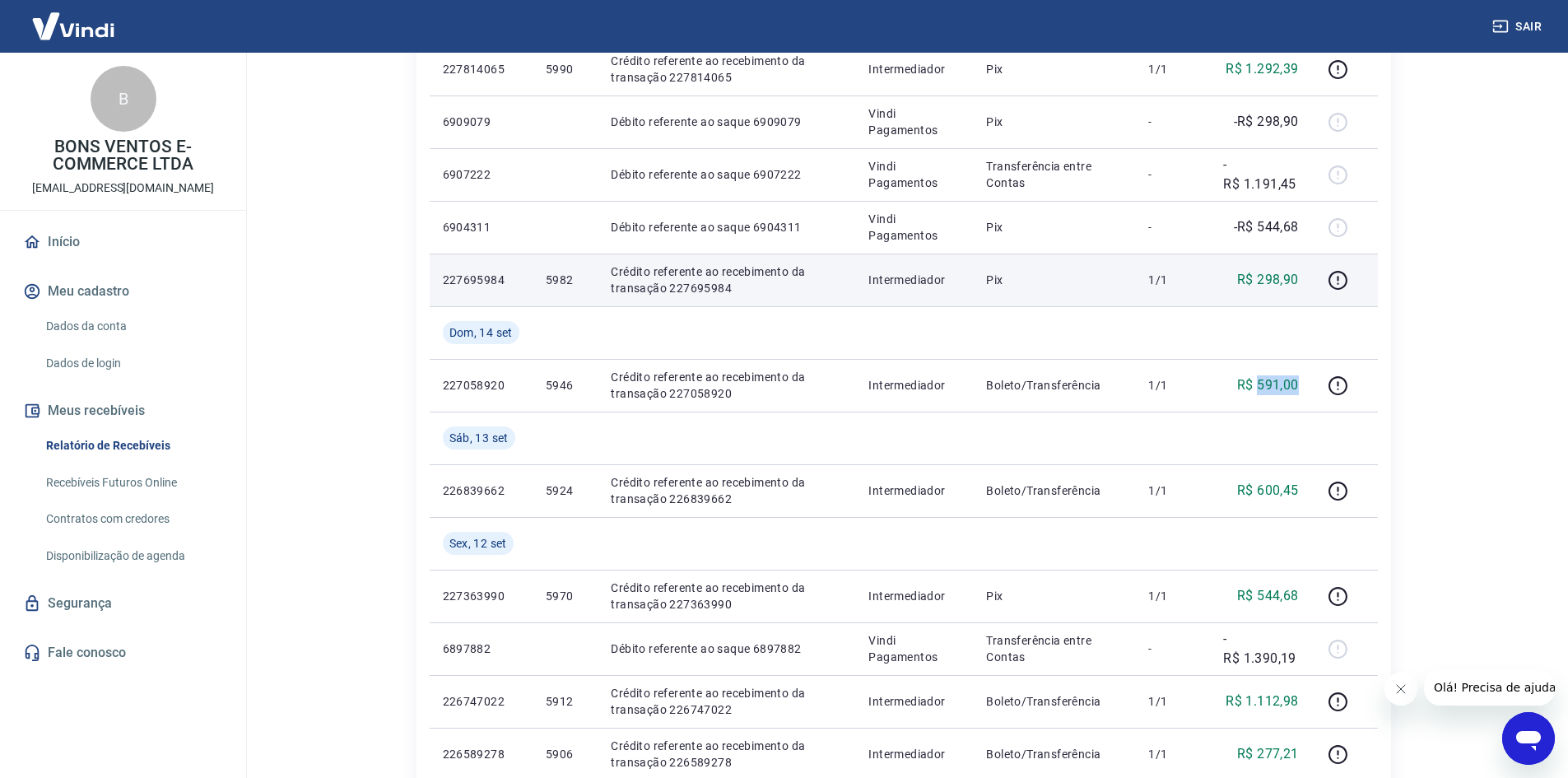
copy p "591,00"
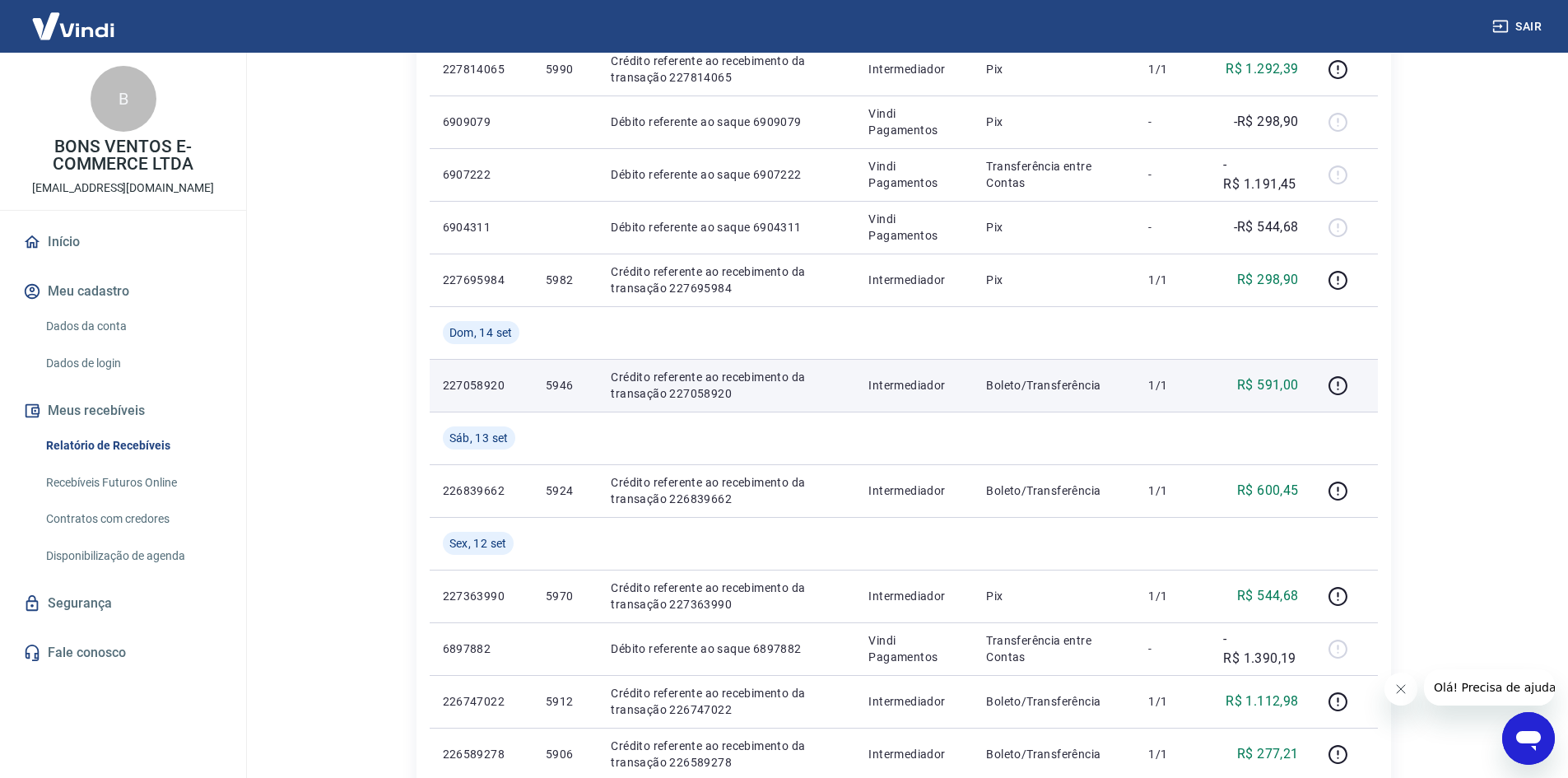
click at [561, 385] on p "5946" at bounding box center [565, 385] width 39 height 16
copy p "5946"
click at [1287, 385] on p "R$ 591,00" at bounding box center [1267, 385] width 62 height 20
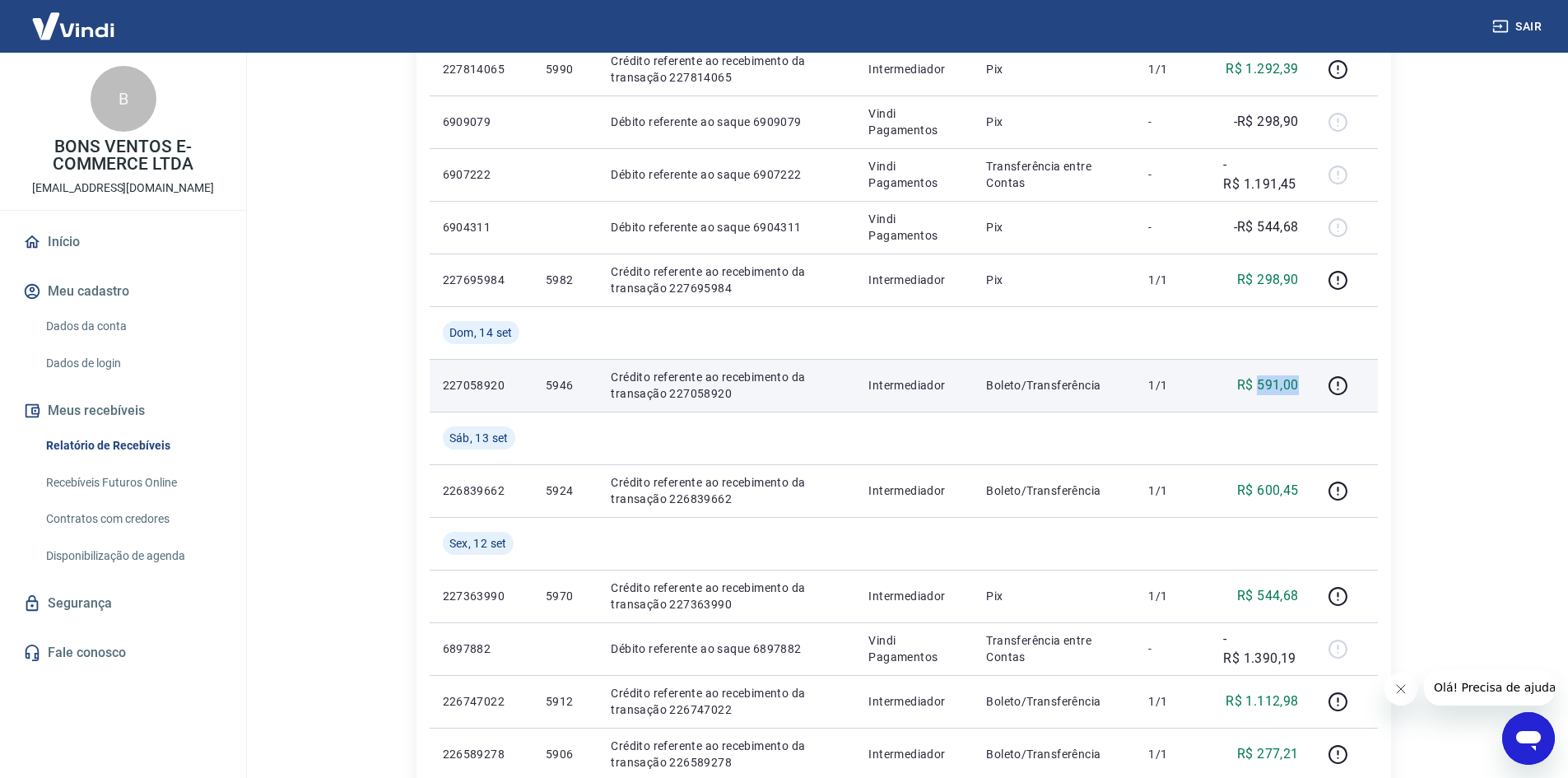
copy p "591,00"
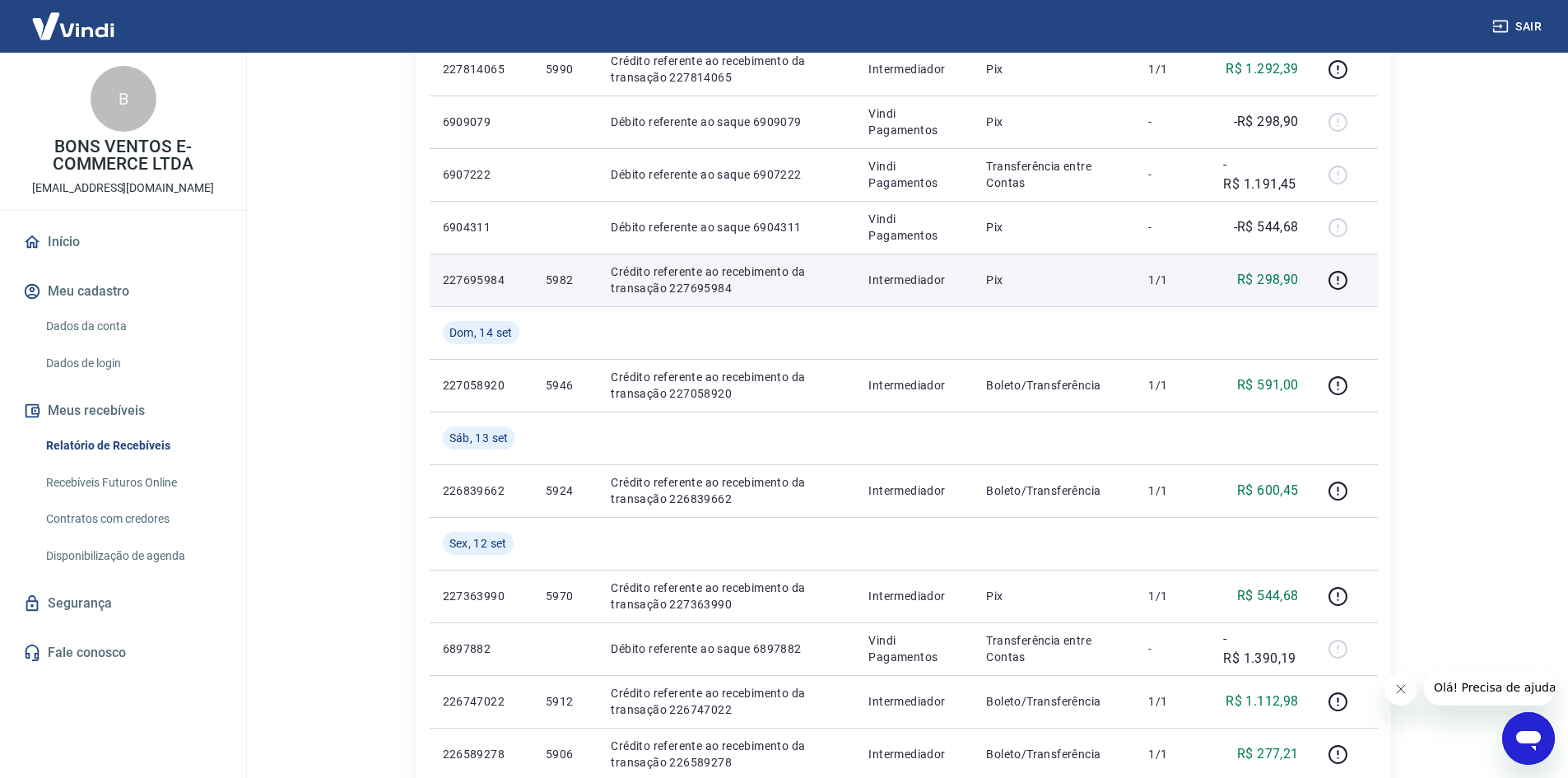
click at [1268, 261] on td "R$ 298,90" at bounding box center [1261, 279] width 102 height 53
click at [1268, 267] on td "R$ 298,90" at bounding box center [1261, 279] width 102 height 53
click at [1272, 283] on p "R$ 298,90" at bounding box center [1267, 279] width 62 height 20
click at [569, 256] on td "5982" at bounding box center [565, 279] width 65 height 53
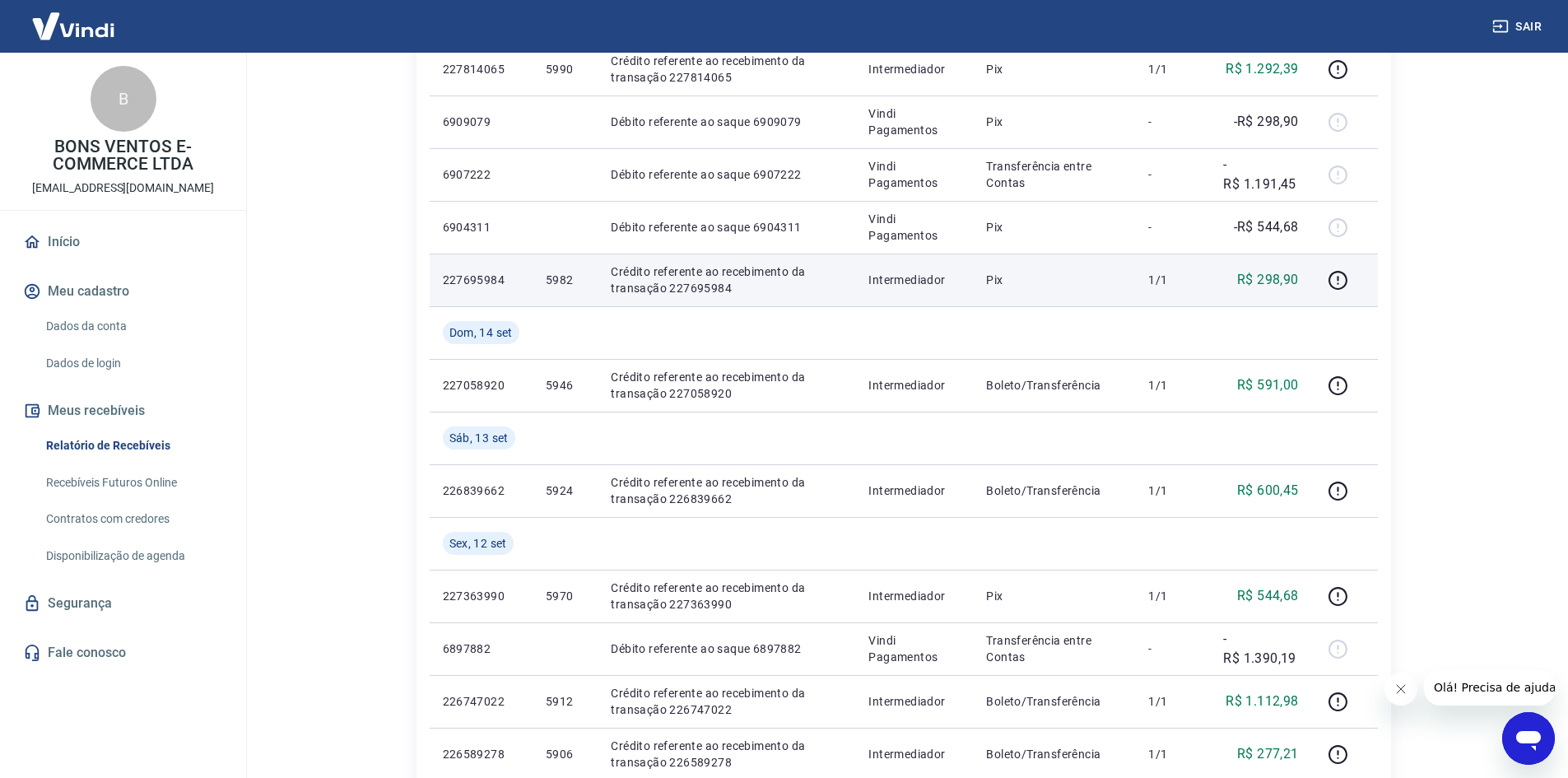
click at [554, 283] on p "5982" at bounding box center [565, 279] width 39 height 16
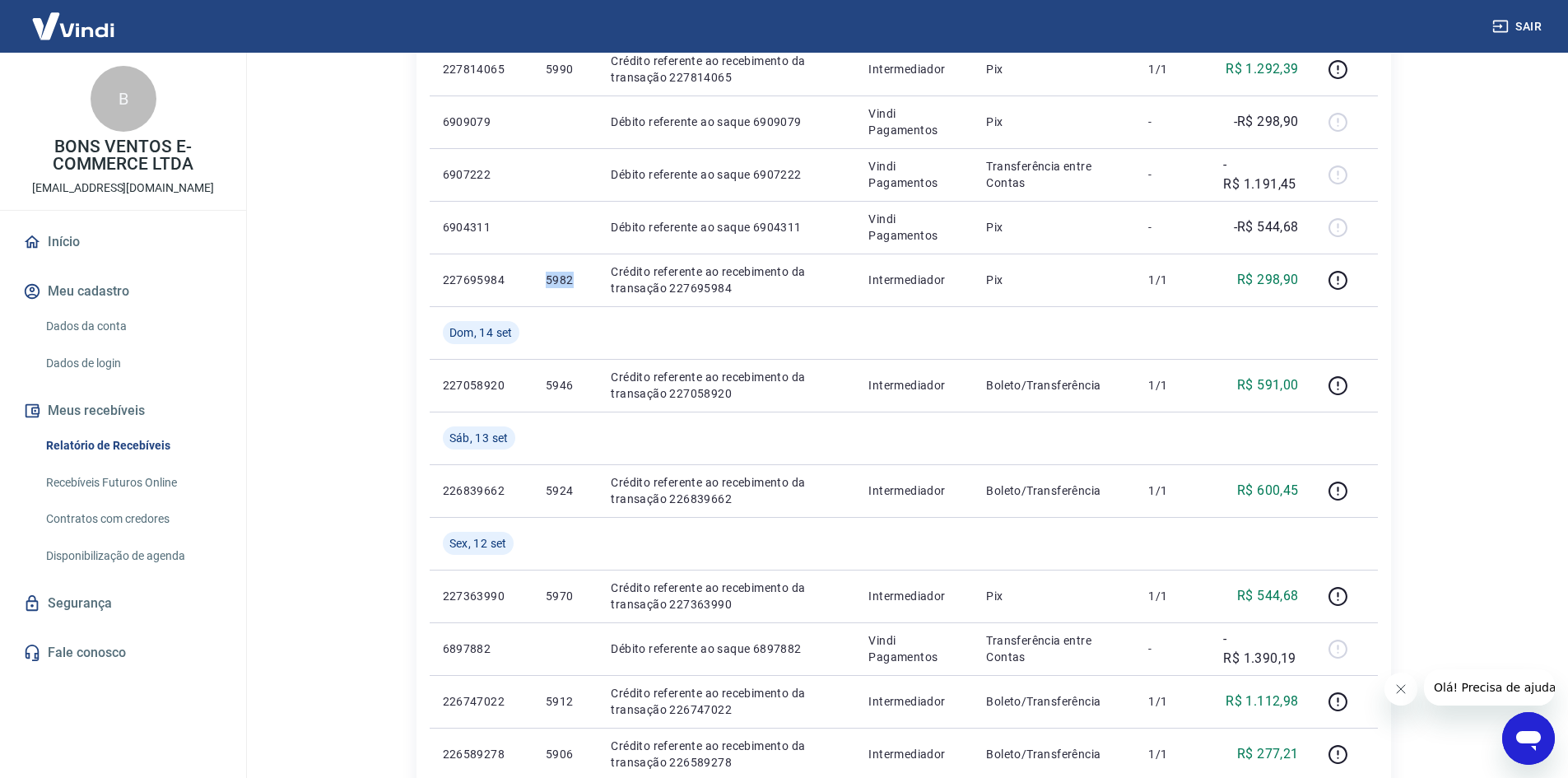
copy p "5982"
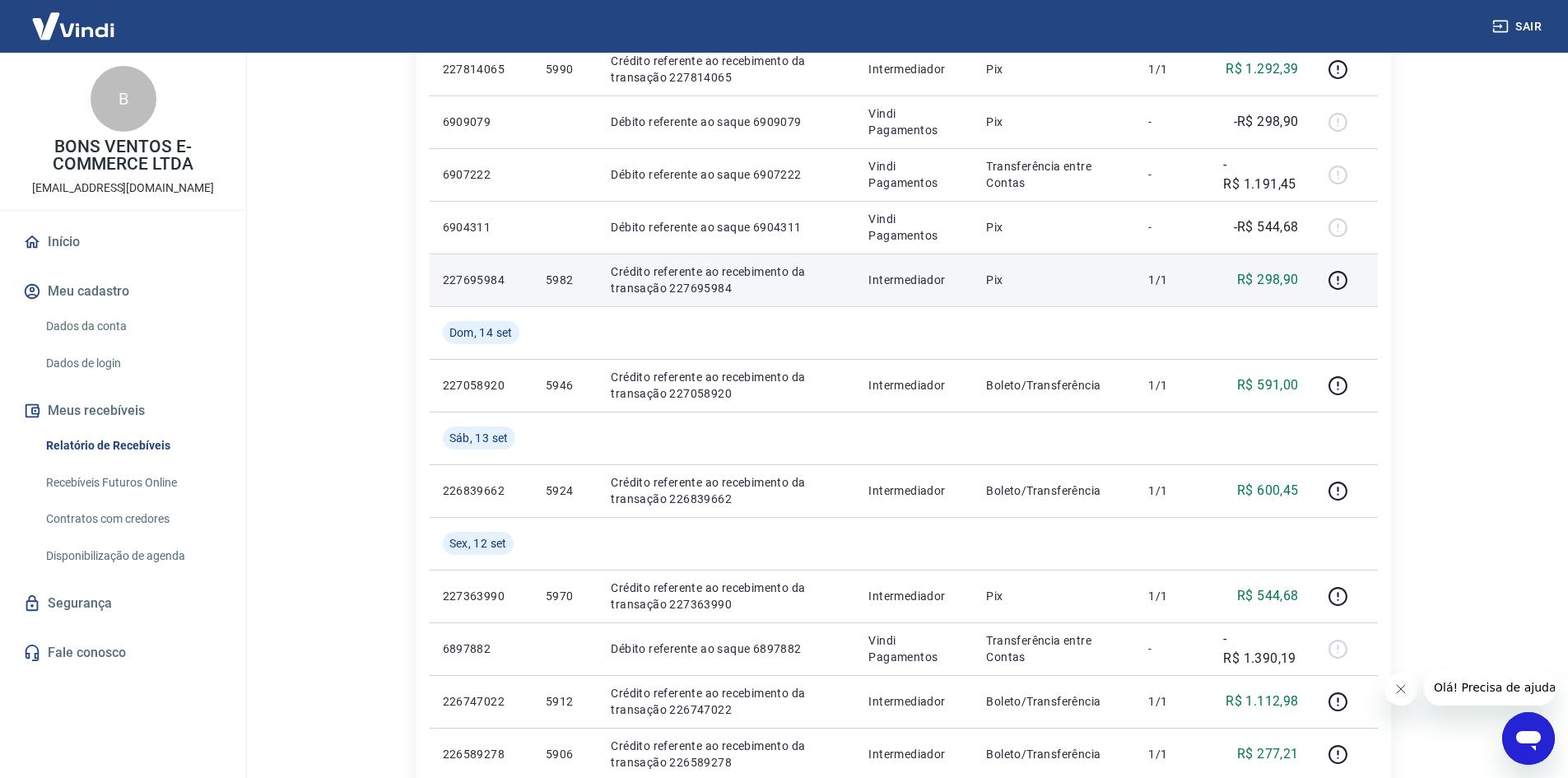
click at [1290, 288] on p "R$ 298,90" at bounding box center [1267, 279] width 62 height 20
click at [1290, 287] on p "R$ 298,90" at bounding box center [1267, 279] width 62 height 20
